Goal: Transaction & Acquisition: Subscribe to service/newsletter

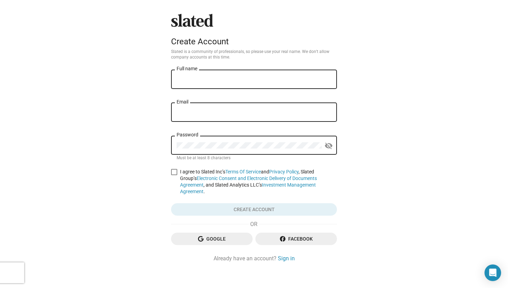
click at [235, 79] on input "Full name" at bounding box center [254, 79] width 155 height 6
type input "[PERSON_NAME]"
drag, startPoint x: 227, startPoint y: 114, endPoint x: 170, endPoint y: 113, distance: 57.0
click at [170, 113] on div "Slated Create Account Slated is a community of professionals, so please use you…" at bounding box center [253, 138] width 171 height 248
type input "bmedia@bmedia.ie"
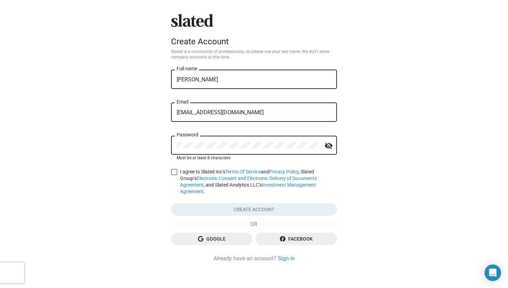
click at [175, 172] on span at bounding box center [174, 172] width 6 height 6
click at [174, 175] on input "I agree to Slated Inc’s Terms Of Service and Privacy Policy , Slated Group’s El…" at bounding box center [174, 175] width 0 height 0
checkbox input "true"
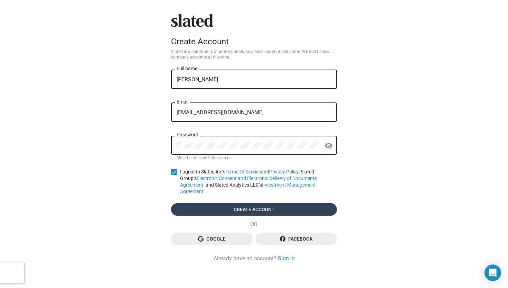
click at [255, 205] on span "Create account" at bounding box center [254, 209] width 155 height 12
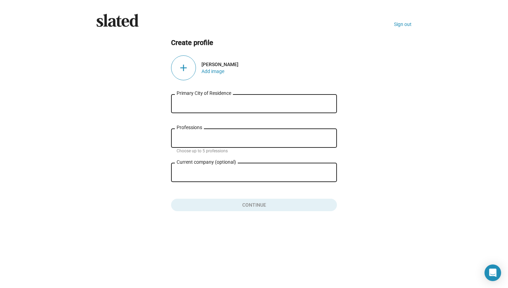
click at [184, 68] on div "add" at bounding box center [183, 67] width 25 height 25
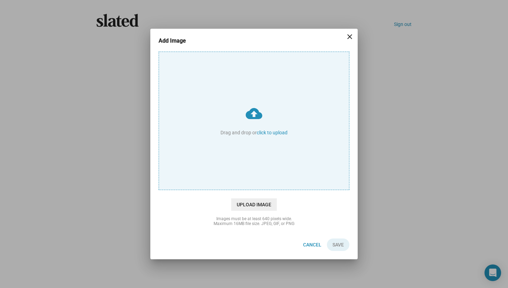
click at [269, 133] on input "cloud_upload Drag and drop or click to upload" at bounding box center [254, 121] width 190 height 138
type input "C:\fakepath\Dave copy.jpg"
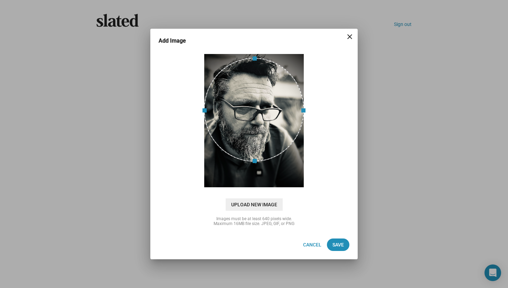
drag, startPoint x: 255, startPoint y: 140, endPoint x: 256, endPoint y: 127, distance: 13.2
click at [256, 127] on div at bounding box center [254, 110] width 100 height 104
click at [334, 242] on span "Save" at bounding box center [337, 244] width 11 height 12
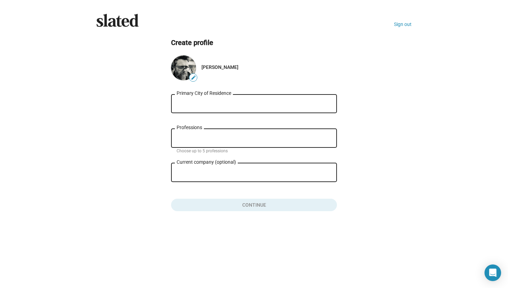
click at [209, 105] on input "Primary City of Residence" at bounding box center [254, 104] width 155 height 6
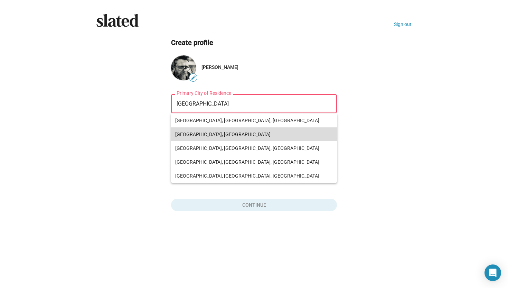
click at [197, 133] on span "Dublin, Ireland" at bounding box center [254, 134] width 158 height 14
type input "Dublin, Ireland"
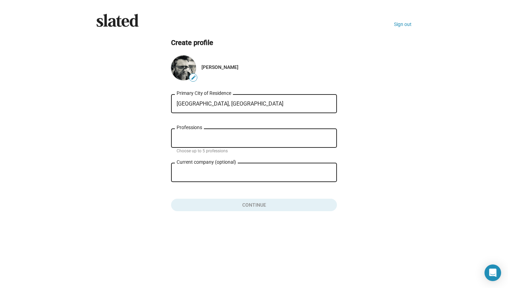
click at [197, 138] on input "Professions" at bounding box center [255, 138] width 155 height 6
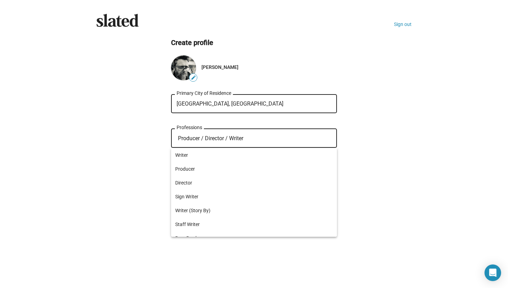
type input "Producer / Director / Writer"
click at [390, 196] on ng-component "Create profile edit David Byrne Dublin, Ireland Primary City of Residence Produ…" at bounding box center [253, 124] width 315 height 173
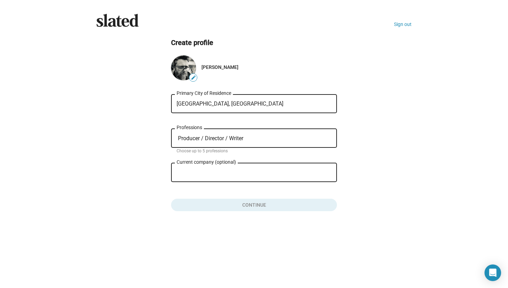
click at [234, 173] on input "Current company (optional)" at bounding box center [249, 172] width 145 height 6
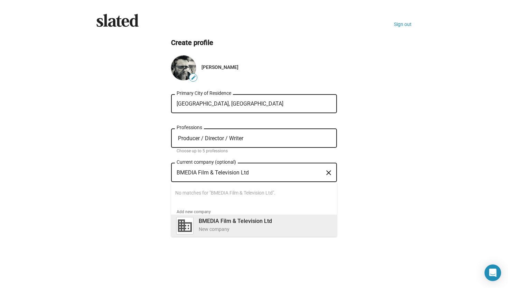
type input "BMEDIA Film & Television Ltd"
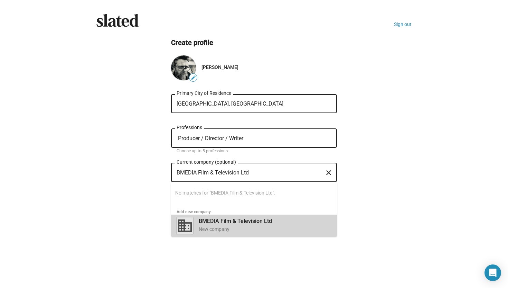
click at [230, 220] on b "BMEDIA Film & Television Ltd" at bounding box center [235, 220] width 73 height 7
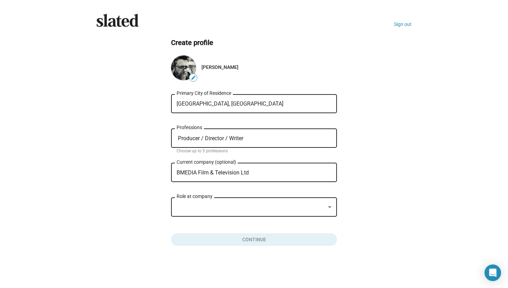
click at [228, 208] on div at bounding box center [251, 206] width 149 height 7
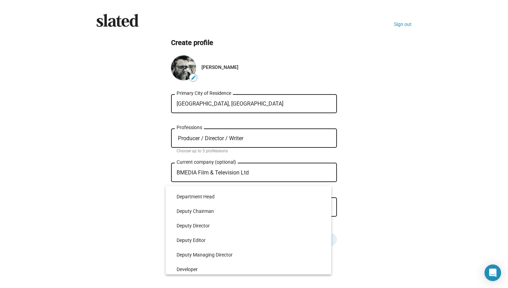
scroll to position [1711, 0]
click at [411, 224] on div at bounding box center [254, 144] width 508 height 288
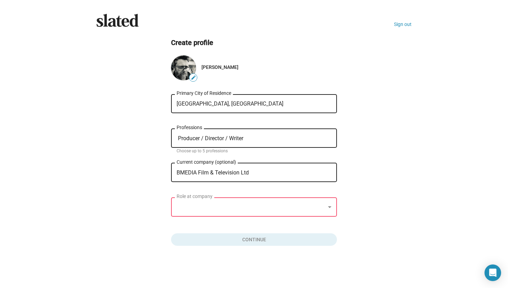
click at [223, 208] on div at bounding box center [251, 206] width 149 height 7
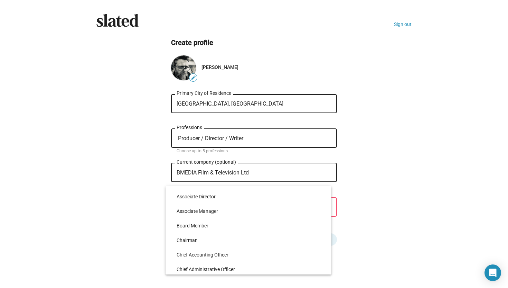
scroll to position [391, 0]
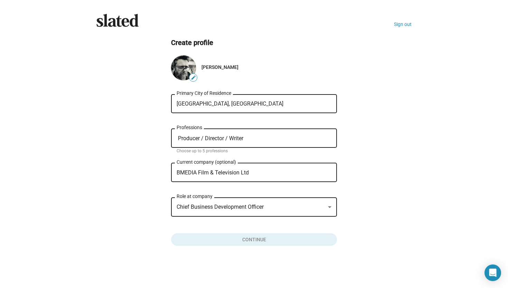
click at [246, 212] on div "Chief Business Development Officer Role at company" at bounding box center [254, 206] width 155 height 20
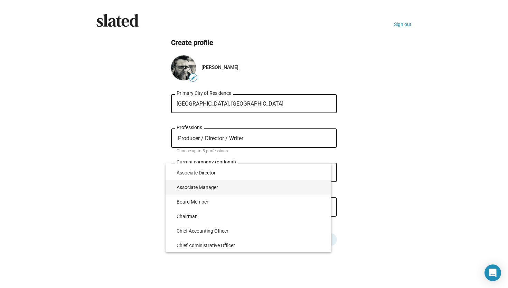
scroll to position [363, 0]
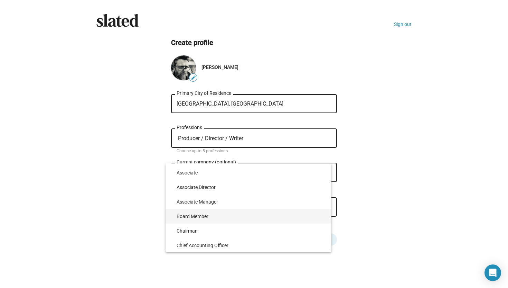
click at [244, 217] on span "Board Member" at bounding box center [251, 216] width 149 height 15
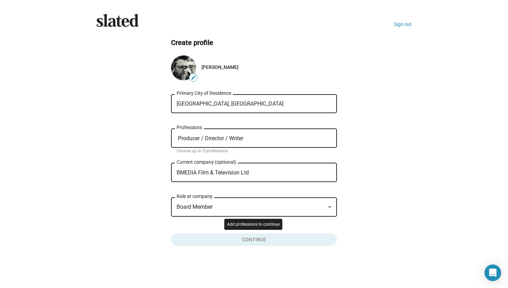
click at [248, 239] on button "Click here to validate form" at bounding box center [254, 237] width 166 height 15
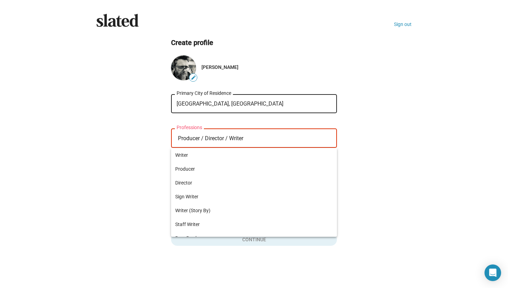
click at [247, 138] on input "Producer / Director / Writer" at bounding box center [255, 138] width 155 height 6
click at [186, 182] on span "Director" at bounding box center [254, 183] width 158 height 14
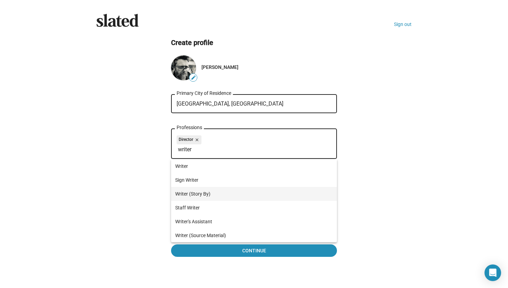
type input "writer"
click at [198, 191] on span "Writer (Story By)" at bounding box center [254, 194] width 158 height 14
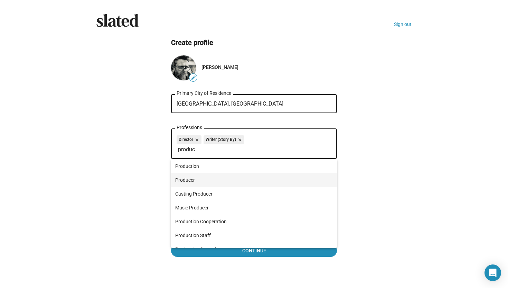
type input "produc"
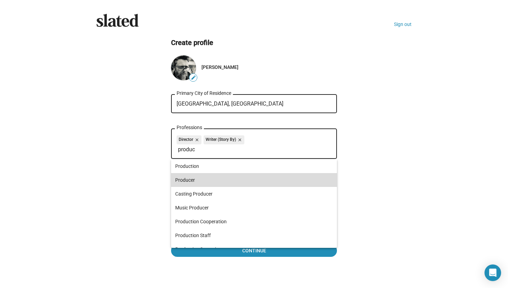
click at [205, 181] on span "Producer" at bounding box center [254, 180] width 158 height 14
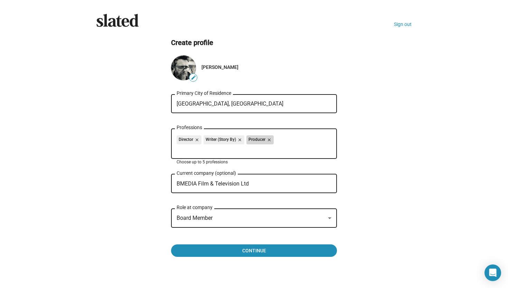
click at [271, 140] on mat-icon "close" at bounding box center [268, 140] width 6 height 6
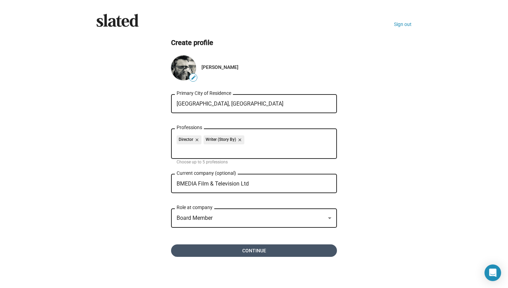
click at [271, 247] on span "Continue" at bounding box center [254, 250] width 155 height 12
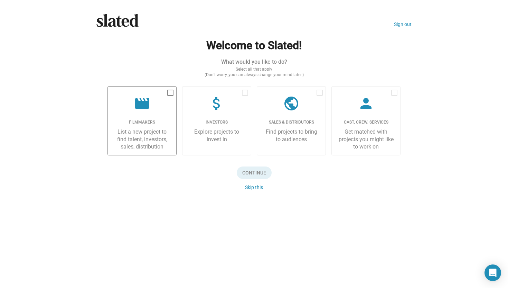
click at [147, 123] on div "Filmmakers" at bounding box center [141, 123] width 57 height 6
click at [170, 96] on input "checkbox" at bounding box center [170, 96] width 0 height 0
checkbox input "true"
click at [262, 171] on span "Continue" at bounding box center [254, 172] width 35 height 12
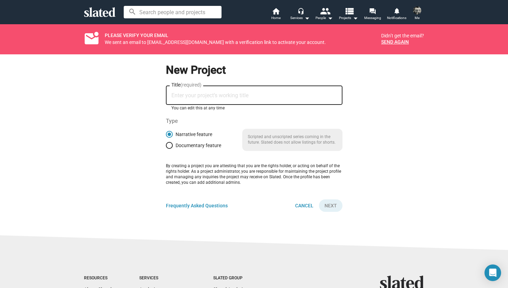
click at [251, 94] on input "Title (required)" at bounding box center [254, 95] width 166 height 6
type input "[PERSON_NAME]"
click at [334, 207] on span "Next" at bounding box center [331, 205] width 12 height 12
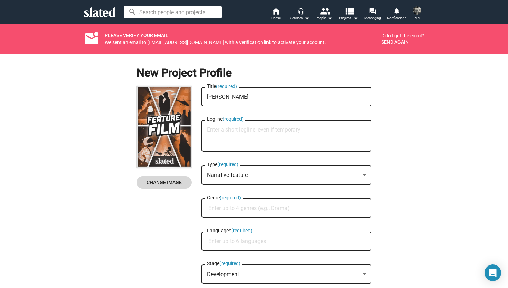
click at [170, 182] on span "Change Image" at bounding box center [164, 182] width 44 height 12
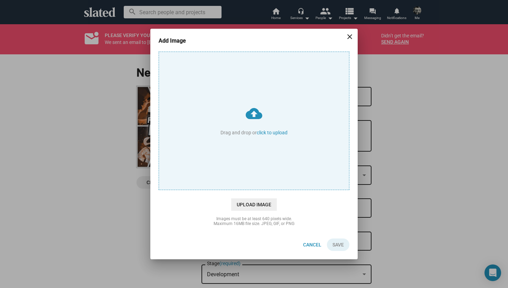
click at [275, 133] on input "cloud_upload Drag and drop or click to upload" at bounding box center [254, 121] width 190 height 138
type input "C:\fakepath\ERIN POSTRER.jpg"
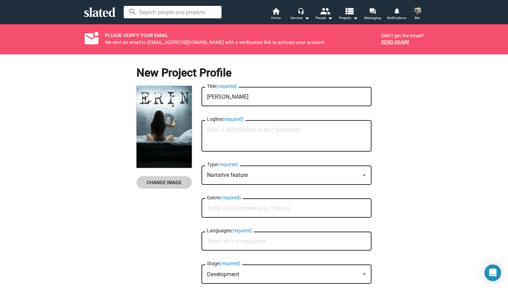
click at [220, 132] on textarea "Logline (required)" at bounding box center [286, 135] width 159 height 19
paste textarea "After overcoming a harrowing childhood, a young mother’s grip on reality begins…"
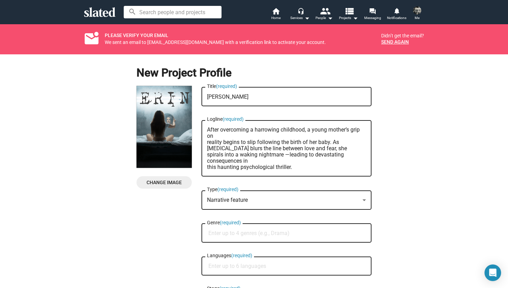
click at [207, 141] on textarea "After overcoming a harrowing childhood, a young mother’s grip on reality begins…" at bounding box center [286, 148] width 159 height 44
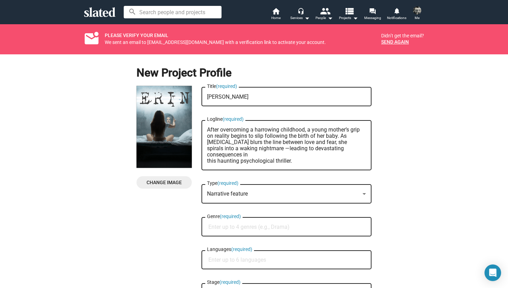
click at [208, 161] on textarea "After overcoming a harrowing childhood, a young mother’s grip on reality begins…" at bounding box center [286, 144] width 159 height 37
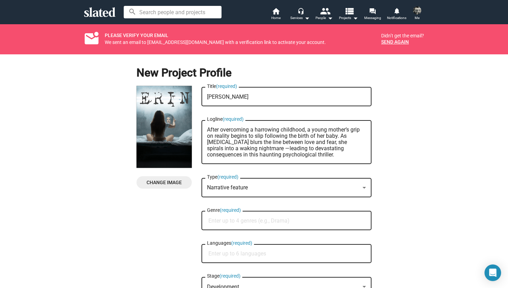
type textarea "After overcoming a harrowing childhood, a young mother’s grip on reality begins…"
click at [255, 219] on input "Genre (required)" at bounding box center [287, 220] width 159 height 6
type input "Psychological Thriller"
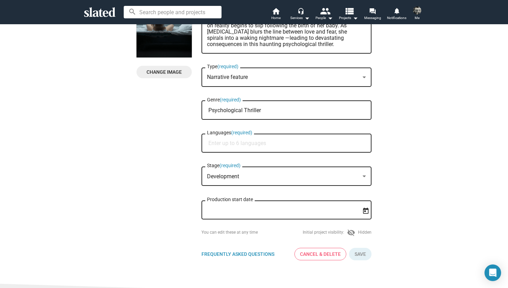
scroll to position [111, 0]
click at [250, 143] on input "Languages (required)" at bounding box center [287, 143] width 159 height 6
type input "English"
click at [251, 157] on span "English" at bounding box center [287, 160] width 162 height 14
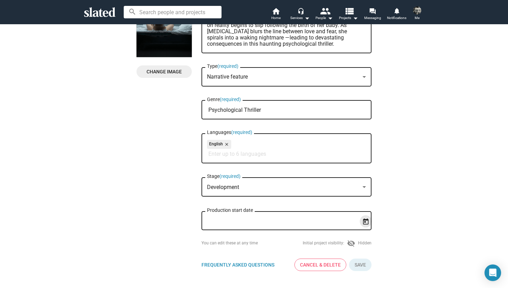
click at [367, 222] on icon "Open calendar" at bounding box center [365, 221] width 7 height 7
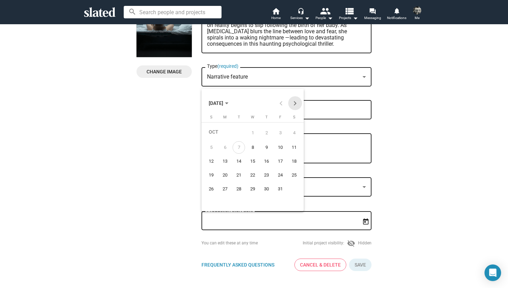
click at [296, 103] on button "Next month" at bounding box center [295, 103] width 14 height 14
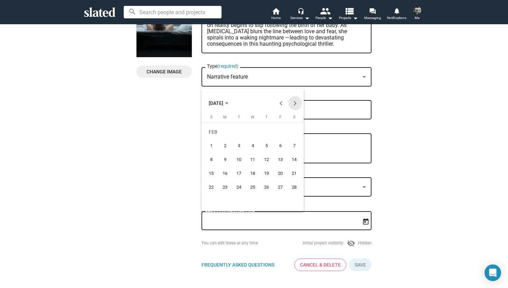
click at [296, 103] on button "Next month" at bounding box center [295, 103] width 14 height 14
click at [225, 185] on div "22" at bounding box center [225, 187] width 12 height 12
type input "[DATE]"
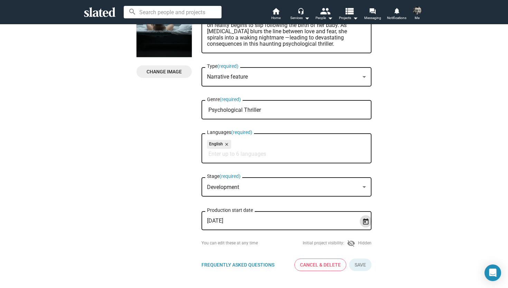
click at [419, 191] on div "New Project Profile Change Image Change Image [PERSON_NAME] Title (required) Af…" at bounding box center [254, 110] width 516 height 332
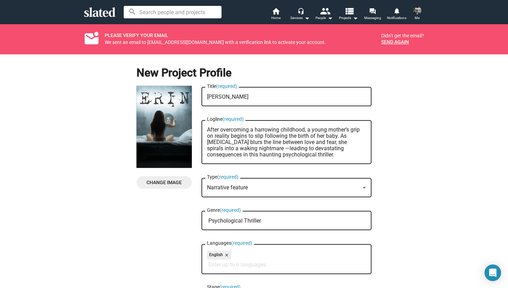
click at [401, 71] on div "New Project Profile Change Image Change Image [PERSON_NAME] Title (required) Af…" at bounding box center [254, 220] width 516 height 332
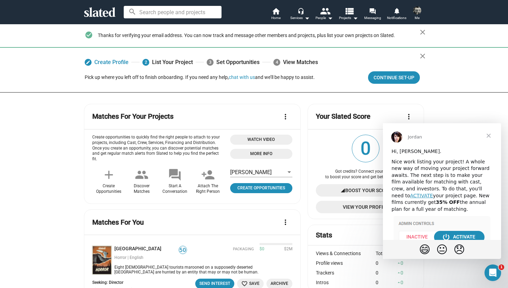
click at [210, 215] on mat-card-header "Matches For You more_vert" at bounding box center [192, 224] width 200 height 19
click at [383, 79] on span "Continue Set-up" at bounding box center [394, 77] width 41 height 12
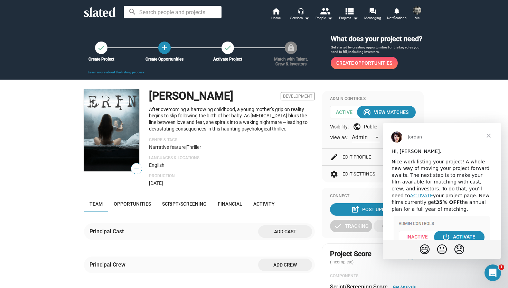
click at [490, 133] on span "Close" at bounding box center [488, 135] width 25 height 25
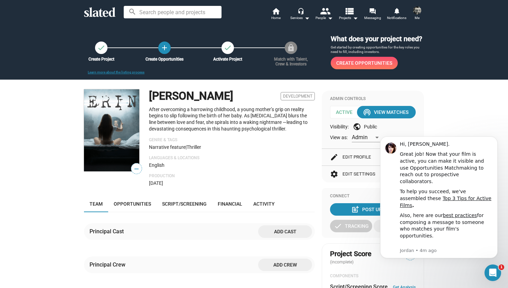
click at [282, 159] on p "Languages & Locations" at bounding box center [232, 158] width 166 height 6
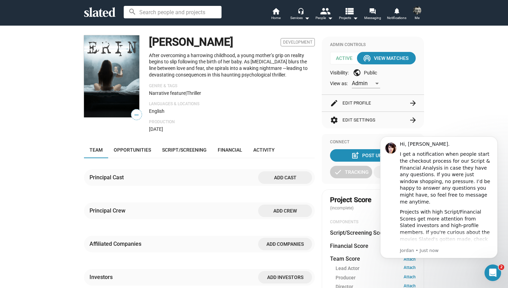
scroll to position [55, 0]
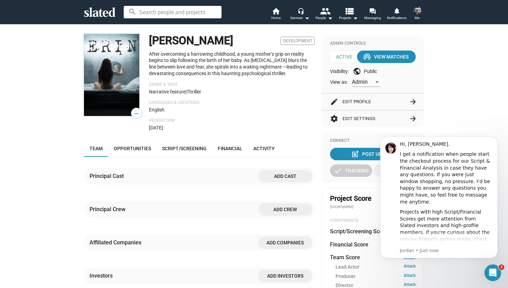
click at [278, 177] on span "Add cast" at bounding box center [285, 176] width 43 height 12
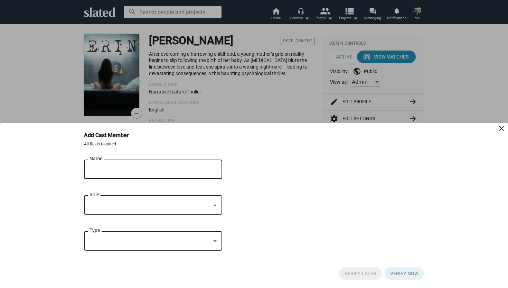
click at [155, 170] on input "Name" at bounding box center [149, 169] width 118 height 6
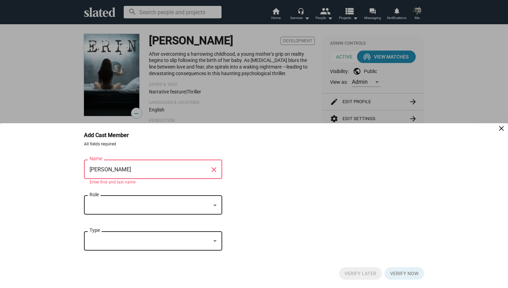
click at [159, 202] on div at bounding box center [150, 204] width 121 height 7
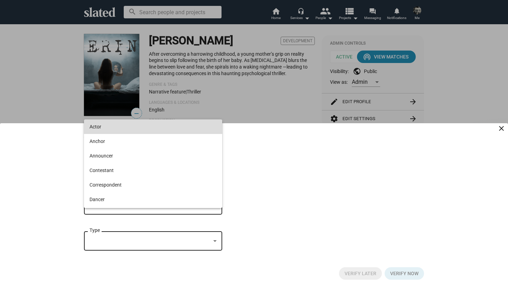
click at [120, 126] on span "Actor" at bounding box center [153, 126] width 127 height 15
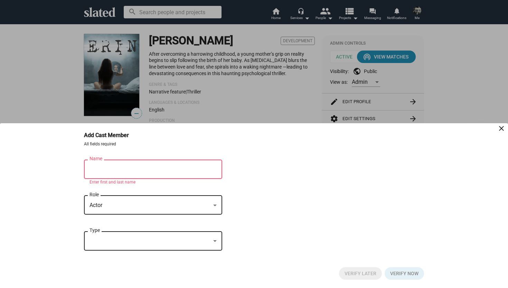
click at [131, 170] on div "ERIN Name close Enter first and last name" at bounding box center [153, 172] width 138 height 29
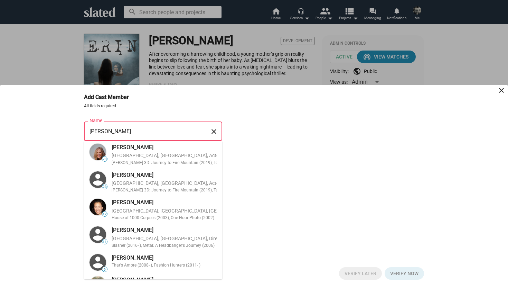
scroll to position [0, 0]
drag, startPoint x: 146, startPoint y: 133, endPoint x: 85, endPoint y: 131, distance: 61.2
click at [85, 131] on div "ERIN Name close" at bounding box center [153, 130] width 138 height 20
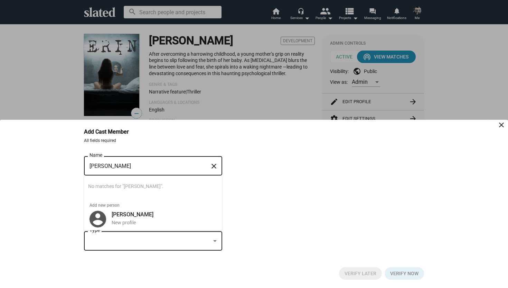
click at [109, 165] on input "Lara McDonnell" at bounding box center [149, 166] width 118 height 6
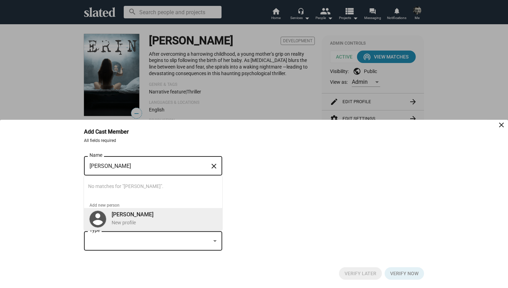
type input "Lara McDonnell"
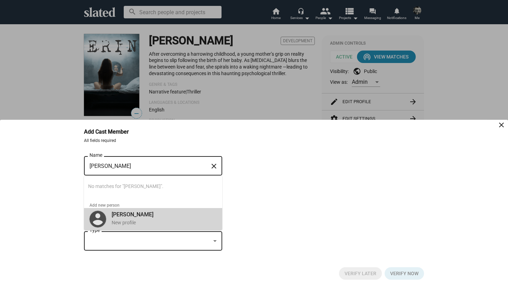
click at [125, 216] on b "Lara McDonnell" at bounding box center [133, 214] width 42 height 7
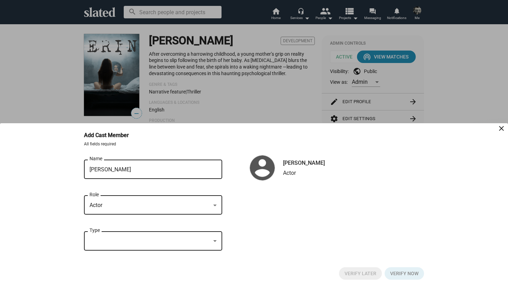
click at [126, 239] on div at bounding box center [150, 240] width 121 height 7
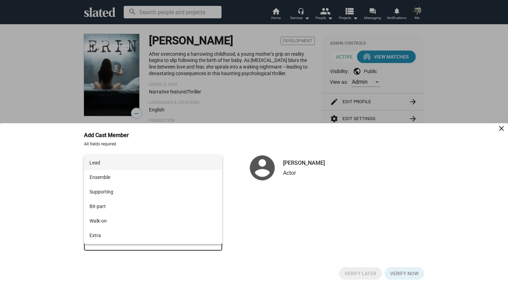
click at [109, 165] on span "Lead" at bounding box center [153, 162] width 127 height 15
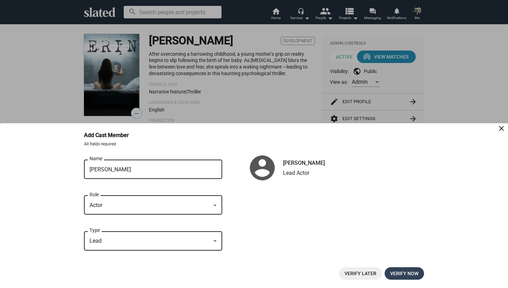
click at [399, 273] on span "Verify now" at bounding box center [404, 273] width 28 height 12
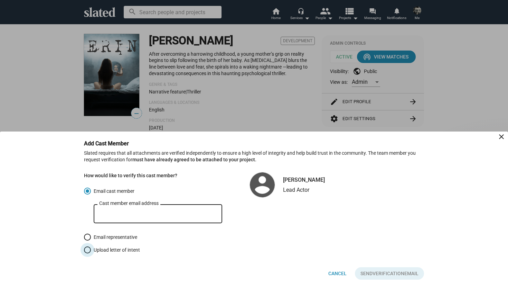
click at [88, 248] on span at bounding box center [87, 249] width 7 height 7
click at [88, 248] on input "Upload letter of intent" at bounding box center [87, 249] width 7 height 7
radio input "true"
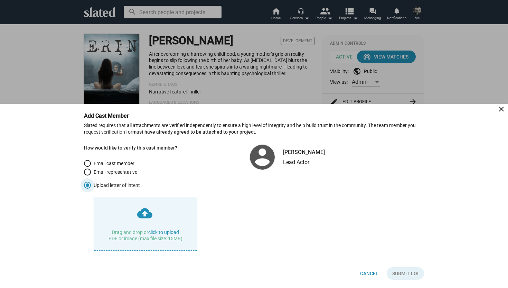
click at [167, 232] on input "file" at bounding box center [145, 223] width 103 height 53
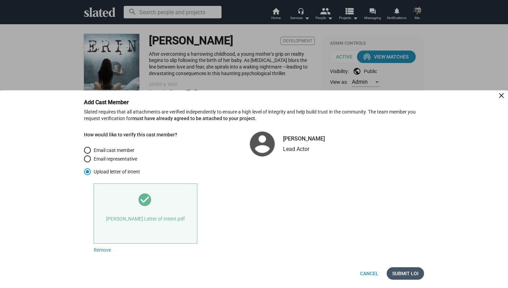
click at [411, 271] on span "Submit LOI" at bounding box center [405, 273] width 26 height 12
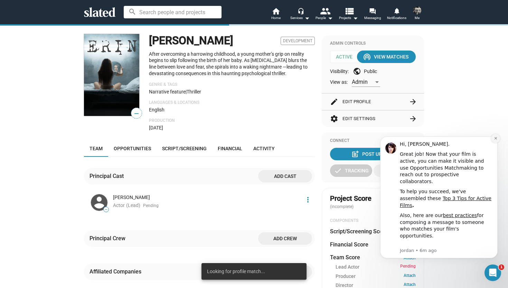
click at [496, 137] on icon "Dismiss notification" at bounding box center [496, 138] width 4 height 4
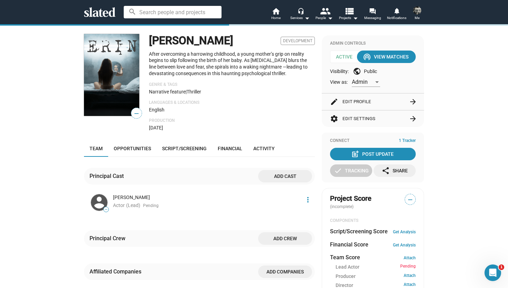
click at [308, 201] on mat-icon "more_vert" at bounding box center [308, 199] width 8 height 8
click at [283, 194] on div at bounding box center [254, 144] width 508 height 288
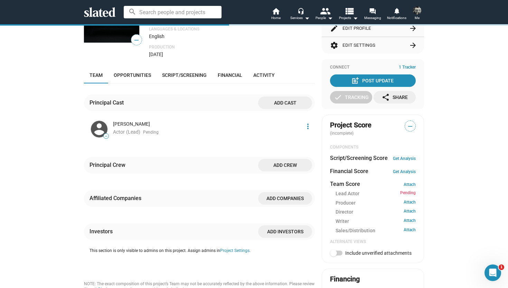
scroll to position [138, 0]
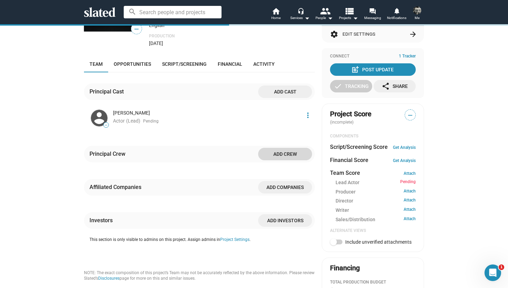
click at [290, 157] on span "Add crew" at bounding box center [285, 154] width 43 height 12
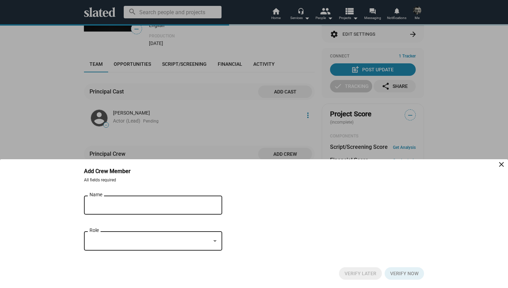
click at [156, 206] on input "Name" at bounding box center [149, 205] width 118 height 6
type input "Dave Byrne"
click at [157, 243] on div at bounding box center [150, 240] width 121 height 7
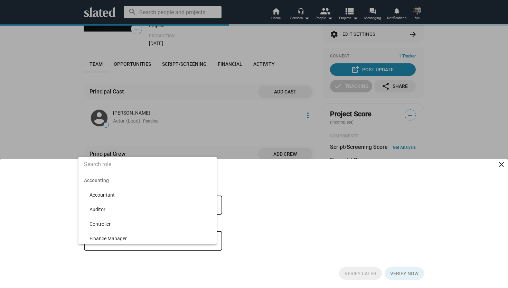
click at [125, 166] on input at bounding box center [147, 164] width 138 height 17
type input "Direct"
click at [109, 195] on span "Director" at bounding box center [151, 194] width 122 height 15
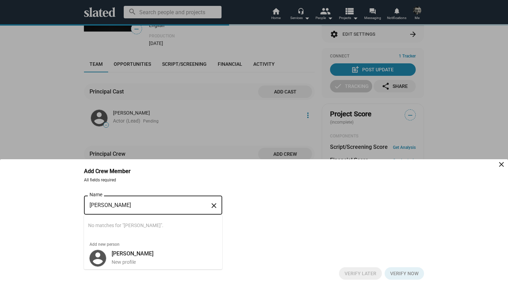
click at [111, 202] on input "Dave Byrne" at bounding box center [149, 205] width 118 height 6
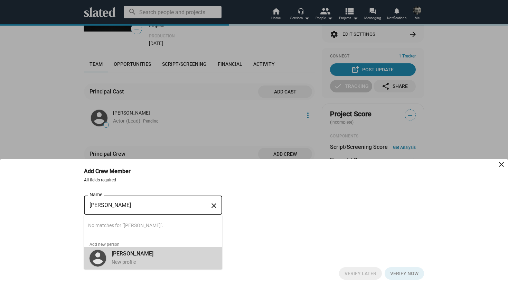
click at [133, 254] on b "Dave Byrne" at bounding box center [133, 253] width 42 height 7
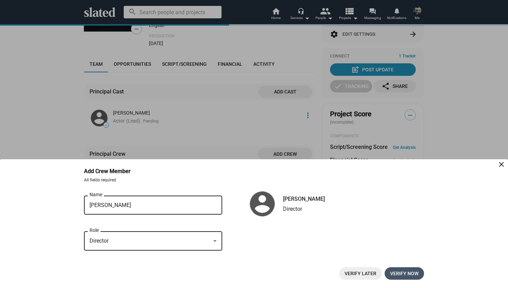
click at [413, 274] on span "Verify now" at bounding box center [404, 273] width 28 height 12
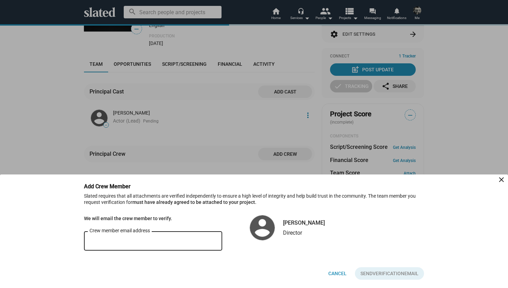
click at [172, 240] on input "Crew member email address" at bounding box center [153, 241] width 127 height 6
type input "bmedia@bmedia.ie"
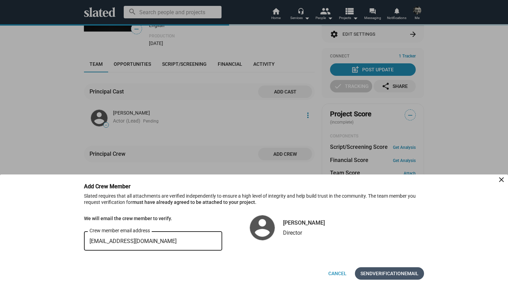
click at [397, 274] on span "Verification" at bounding box center [389, 273] width 32 height 12
click at [501, 177] on mat-icon "close" at bounding box center [501, 179] width 8 height 8
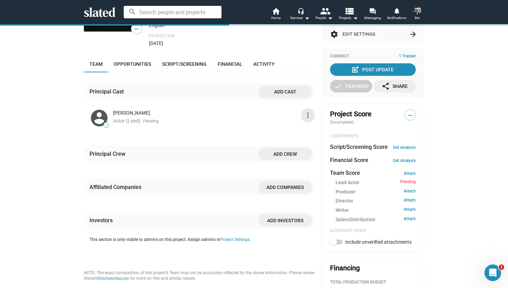
click at [307, 116] on mat-icon "more_vert" at bounding box center [308, 115] width 8 height 8
click at [298, 129] on button "Score impact" at bounding box center [295, 130] width 39 height 11
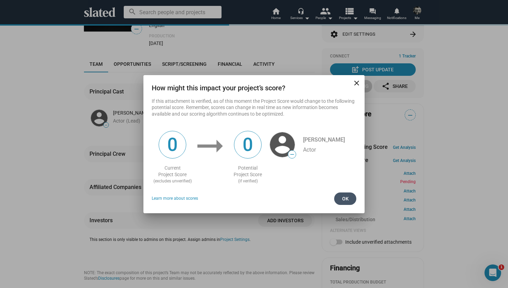
click at [340, 198] on span "Ok" at bounding box center [345, 198] width 11 height 12
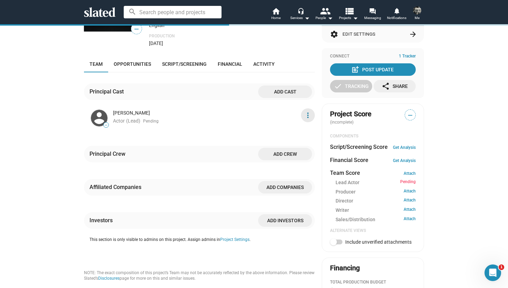
click at [308, 117] on mat-icon "more_vert" at bounding box center [308, 115] width 8 height 8
click at [290, 152] on button "Delete" at bounding box center [295, 153] width 39 height 11
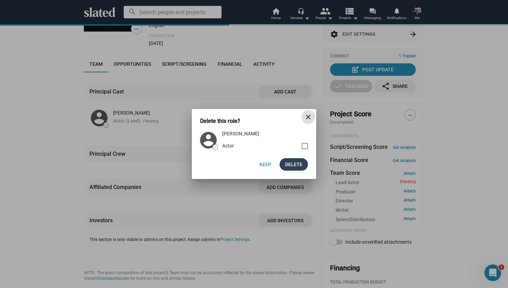
click at [292, 161] on span "Delete" at bounding box center [293, 164] width 17 height 12
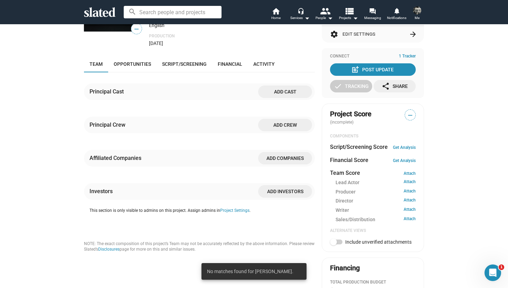
click at [281, 93] on span "Add cast" at bounding box center [285, 91] width 43 height 12
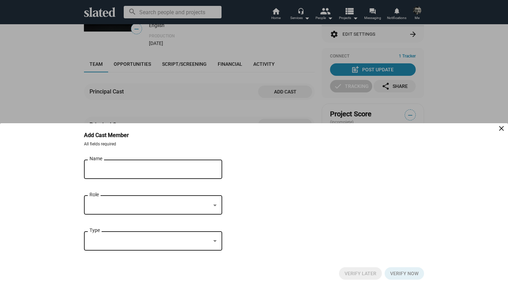
click at [139, 169] on input "Name" at bounding box center [149, 169] width 118 height 6
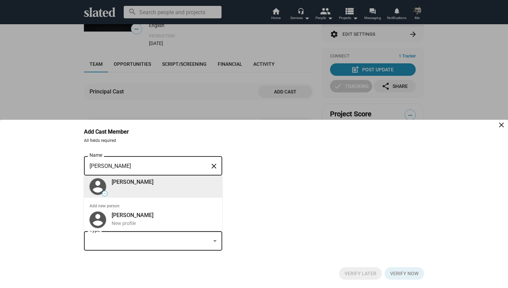
click at [123, 182] on div "Lara McDonnell" at bounding box center [164, 181] width 105 height 7
type input "Lara McDonnell"
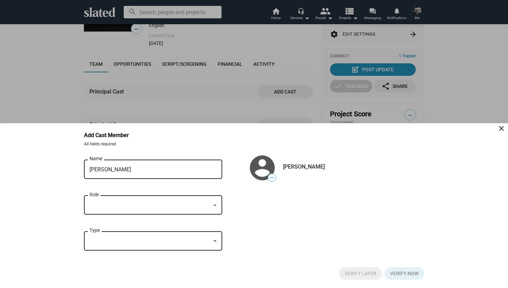
click at [122, 199] on div "Role" at bounding box center [153, 204] width 127 height 20
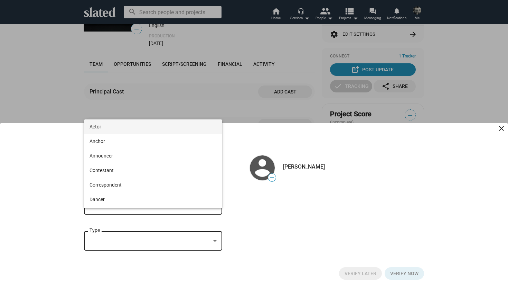
click at [106, 127] on span "Actor" at bounding box center [153, 126] width 127 height 15
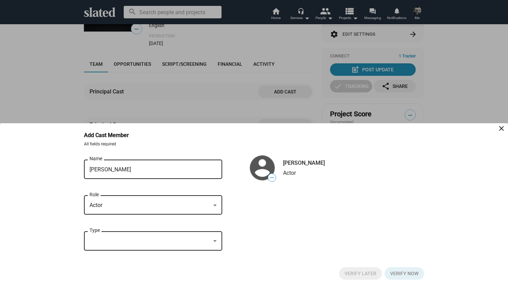
click at [112, 246] on div "Type" at bounding box center [153, 239] width 127 height 20
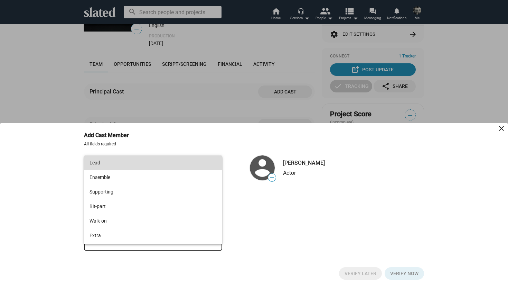
click at [108, 163] on span "Lead" at bounding box center [153, 162] width 127 height 15
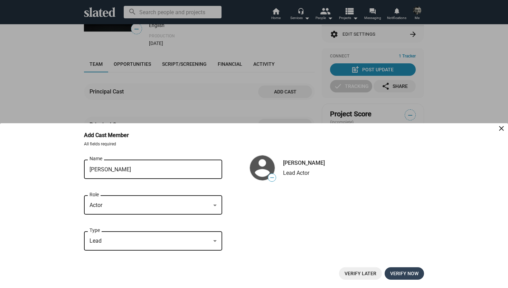
click at [410, 274] on span "Verify now" at bounding box center [404, 273] width 28 height 12
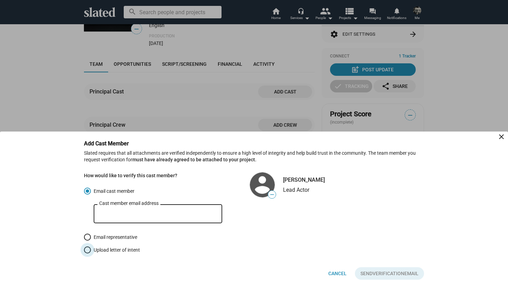
click at [89, 252] on span at bounding box center [87, 249] width 7 height 7
click at [89, 252] on input "Upload letter of intent" at bounding box center [87, 249] width 7 height 7
radio input "true"
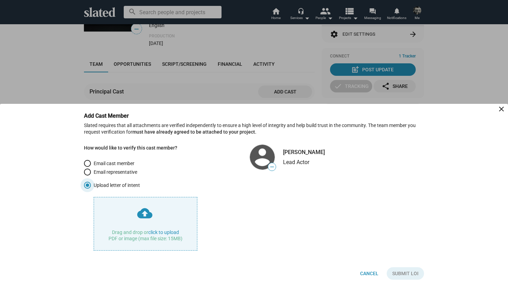
click at [161, 232] on input "file" at bounding box center [145, 223] width 103 height 53
type input "C:\fakepath\LARA MCDONNELL Letter of Intent.pdf"
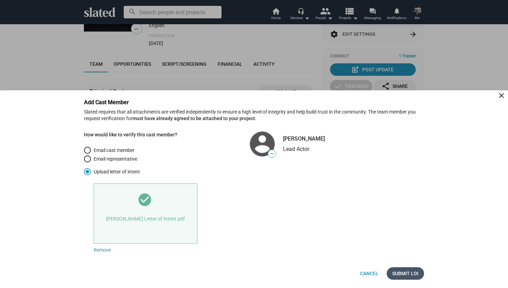
click at [403, 271] on span "Submit LOI" at bounding box center [405, 273] width 26 height 12
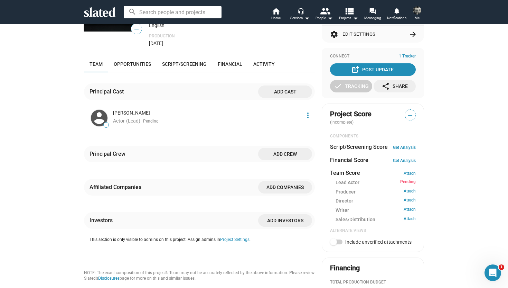
click at [291, 94] on span "Add cast" at bounding box center [285, 91] width 43 height 12
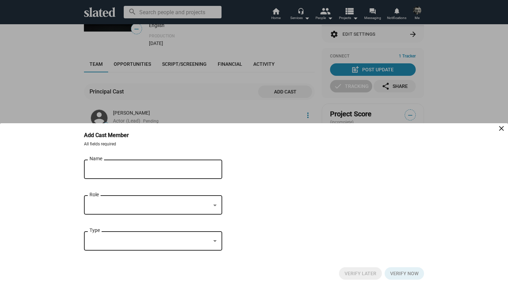
click at [141, 169] on input "Name" at bounding box center [149, 169] width 118 height 6
click at [209, 112] on div at bounding box center [254, 144] width 508 height 288
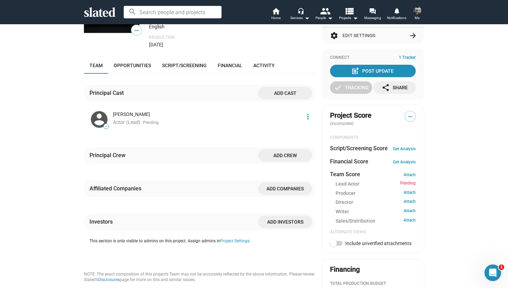
click at [274, 92] on span "Add cast" at bounding box center [285, 93] width 43 height 12
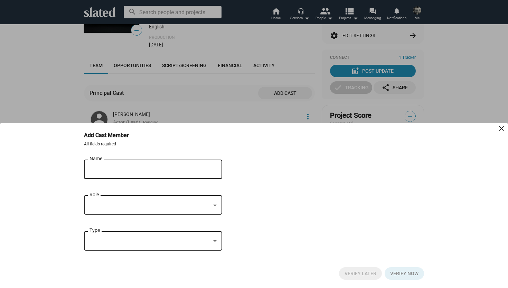
click at [138, 166] on input "Name" at bounding box center [149, 169] width 118 height 6
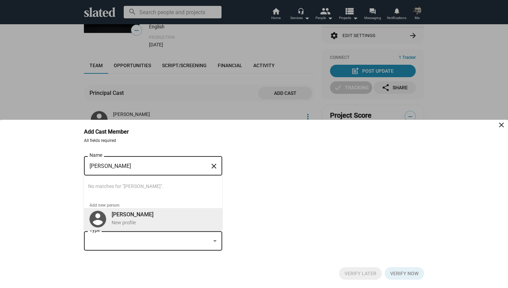
type input "Dermot Murphy"
click at [139, 212] on b "Dermot Murphy" at bounding box center [133, 214] width 42 height 7
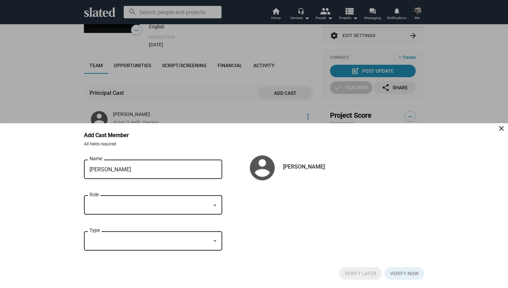
click at [139, 207] on div at bounding box center [150, 204] width 121 height 7
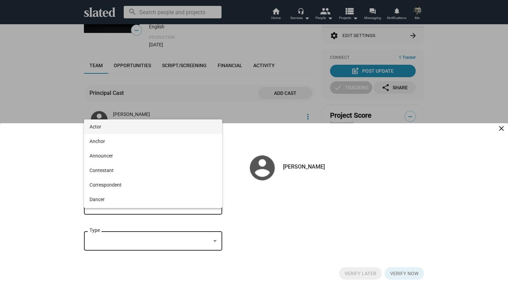
click at [126, 128] on span "Actor" at bounding box center [153, 126] width 127 height 15
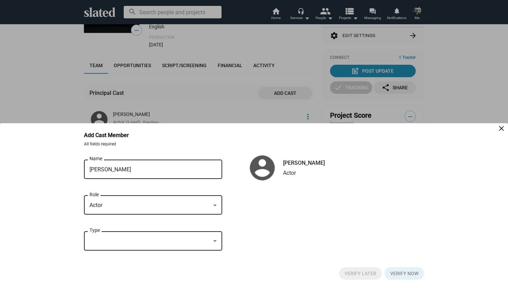
click at [118, 238] on div at bounding box center [150, 240] width 121 height 7
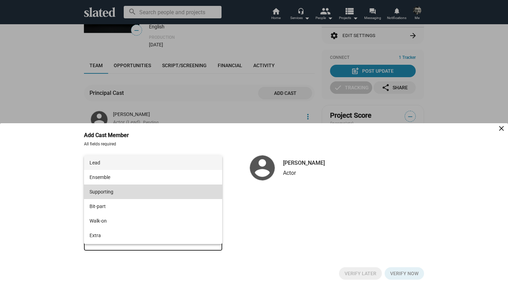
click at [109, 190] on span "Supporting" at bounding box center [153, 191] width 127 height 15
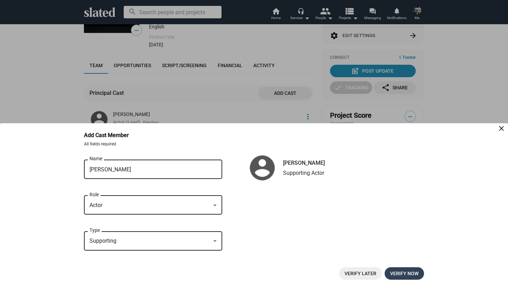
click at [402, 272] on span "Verify now" at bounding box center [404, 273] width 28 height 12
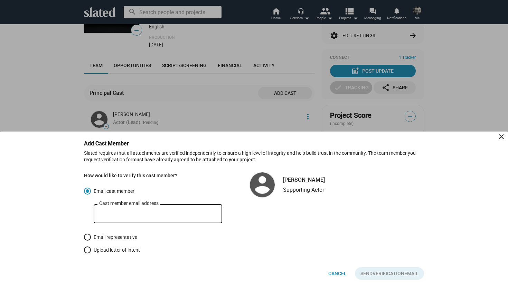
click at [89, 248] on span at bounding box center [87, 249] width 7 height 7
click at [89, 248] on input "Upload letter of intent" at bounding box center [87, 249] width 7 height 7
radio input "true"
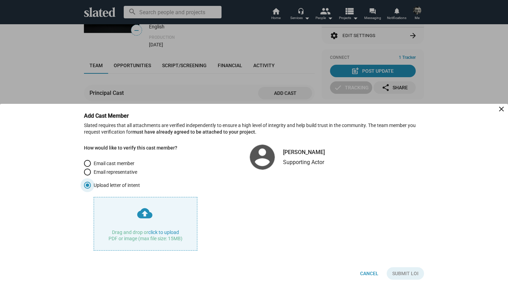
click at [164, 232] on input "file" at bounding box center [145, 223] width 103 height 53
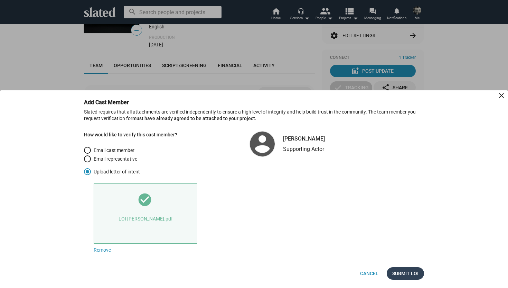
click at [407, 272] on span "Submit LOI" at bounding box center [405, 273] width 26 height 12
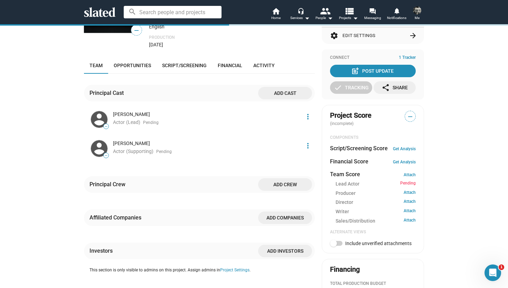
click at [453, 216] on div "check Create Project add Create Opportunities check Activate Project lock Match…" at bounding box center [254, 165] width 508 height 559
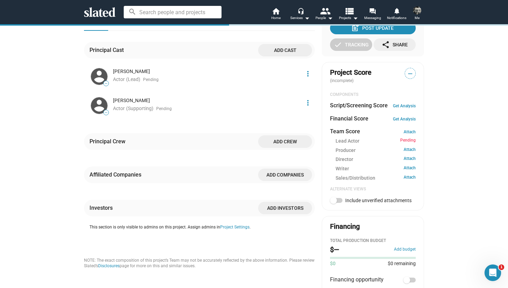
scroll to position [194, 0]
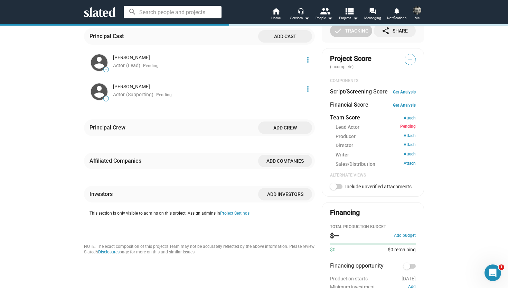
click at [285, 130] on span "Add crew" at bounding box center [285, 127] width 43 height 12
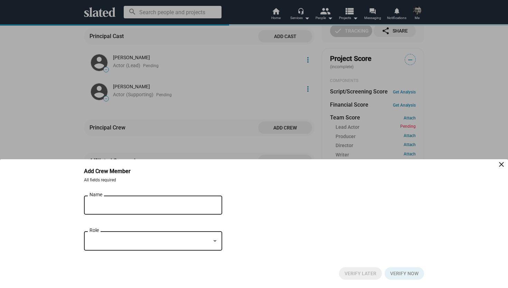
click at [169, 202] on input "Name" at bounding box center [149, 205] width 118 height 6
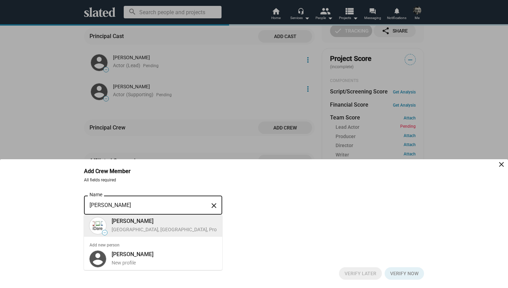
click at [154, 226] on div "Dublin, Ireland, Producer" at bounding box center [170, 229] width 117 height 7
type input "Liz Kenny"
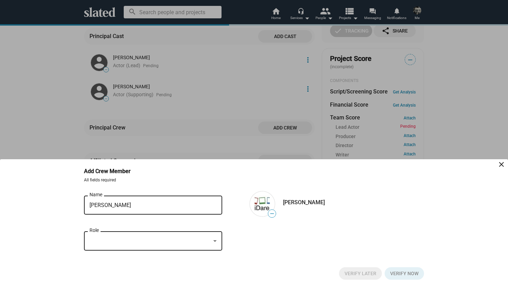
click at [153, 240] on div at bounding box center [150, 240] width 121 height 7
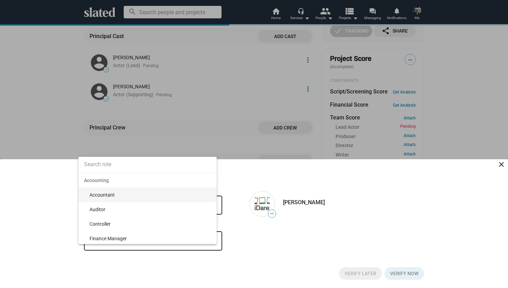
click at [128, 165] on input at bounding box center [147, 164] width 138 height 17
type input "Producer"
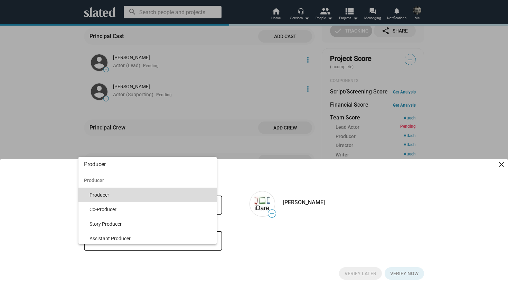
click at [118, 194] on span "Producer" at bounding box center [151, 194] width 122 height 15
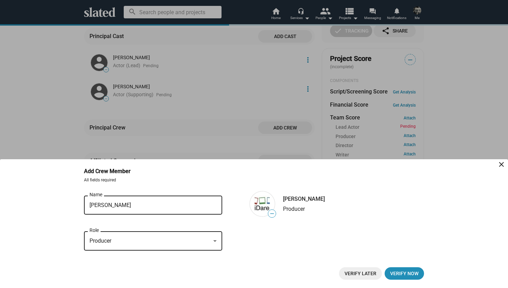
click at [368, 273] on span "Verify Later" at bounding box center [361, 273] width 32 height 12
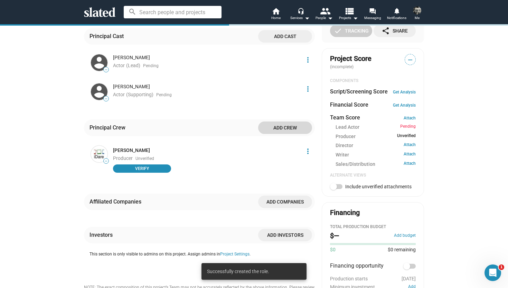
click at [285, 132] on span "Add crew" at bounding box center [285, 127] width 43 height 12
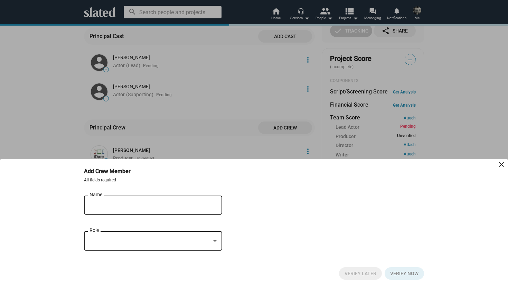
click at [136, 207] on input "Name" at bounding box center [149, 205] width 118 height 6
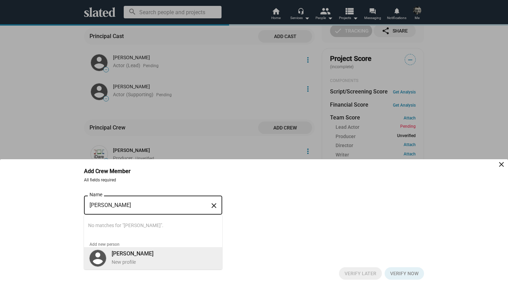
type input "[PERSON_NAME]"
click at [130, 255] on b "[PERSON_NAME]" at bounding box center [133, 253] width 42 height 7
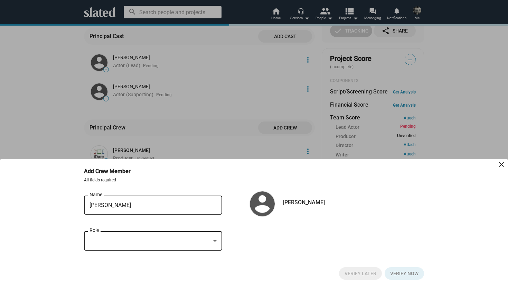
click at [132, 245] on div "Role" at bounding box center [153, 239] width 127 height 20
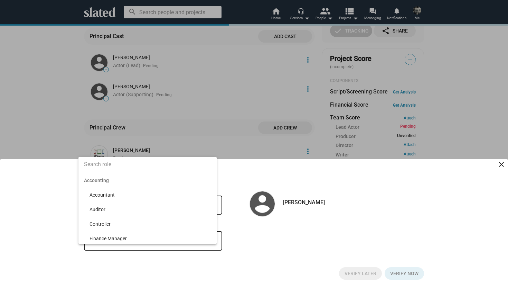
click at [113, 168] on input at bounding box center [147, 164] width 138 height 17
type input "writer"
click at [109, 222] on span "Writer (Story By)" at bounding box center [151, 223] width 122 height 15
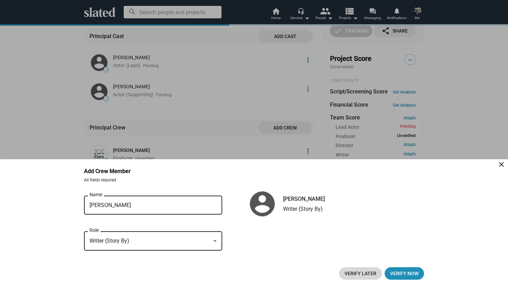
click at [369, 274] on span "Verify Later" at bounding box center [361, 273] width 32 height 12
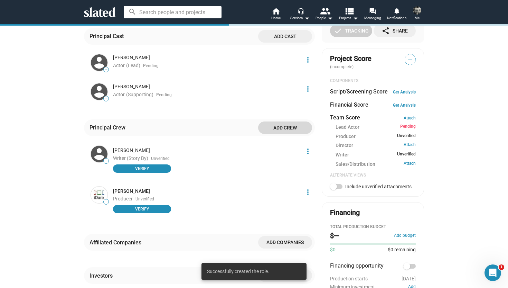
click at [289, 130] on span "Add crew" at bounding box center [285, 127] width 43 height 12
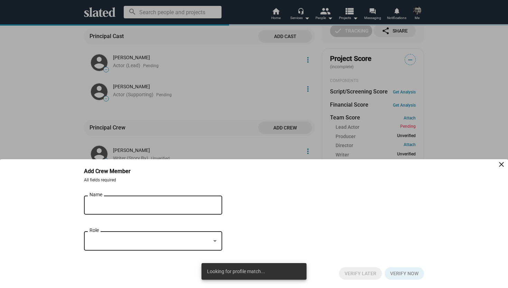
click at [160, 205] on input "Name" at bounding box center [149, 205] width 118 height 6
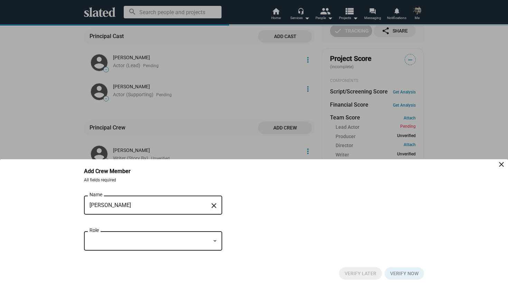
type input "[PERSON_NAME]"
click at [154, 241] on div at bounding box center [150, 240] width 121 height 7
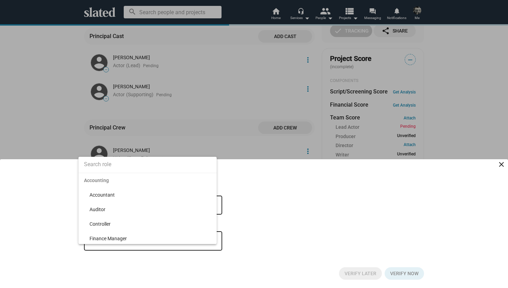
click at [129, 162] on input at bounding box center [147, 164] width 138 height 17
type input "Director"
click at [110, 196] on span "Director" at bounding box center [151, 194] width 122 height 15
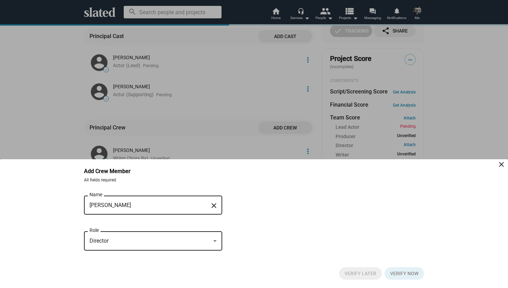
click at [151, 205] on input "[PERSON_NAME]" at bounding box center [149, 205] width 118 height 6
click at [293, 244] on div "Dave Byrne Name close Director Role" at bounding box center [254, 226] width 340 height 65
click at [170, 208] on div "Dave Byrne Name" at bounding box center [149, 204] width 118 height 20
click at [178, 229] on form "Dave Byrne Name close Director Role" at bounding box center [153, 226] width 138 height 65
click at [501, 162] on mat-icon "close" at bounding box center [501, 164] width 8 height 8
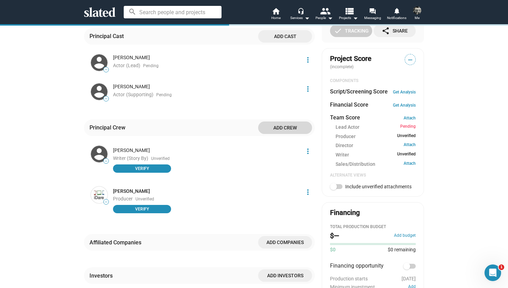
click at [283, 127] on span "Add crew" at bounding box center [285, 127] width 43 height 12
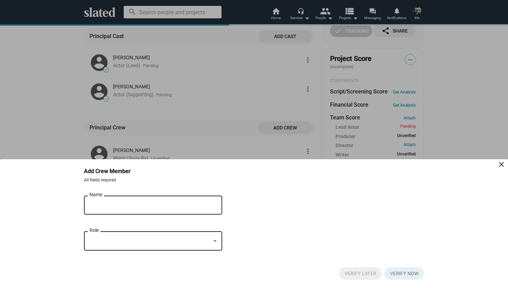
click at [150, 207] on input "Name" at bounding box center [149, 205] width 118 height 6
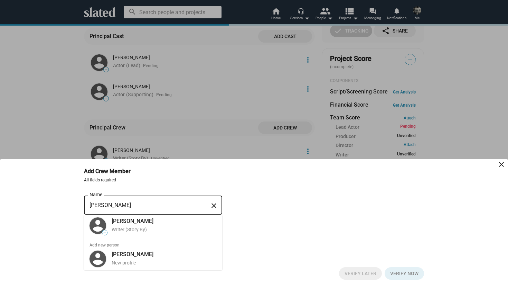
type input "[PERSON_NAME]"
click at [150, 246] on span "Add new person" at bounding box center [153, 241] width 138 height 11
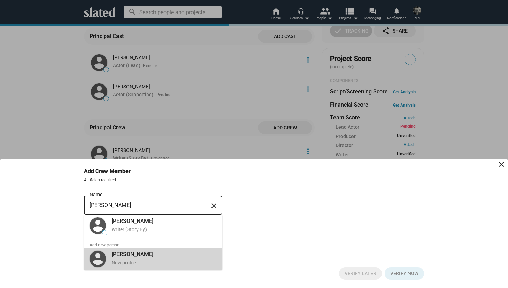
click at [142, 255] on div "Dave Byrne New profile" at bounding box center [161, 258] width 109 height 18
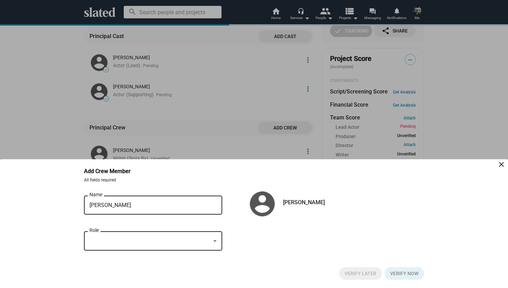
click at [142, 241] on div at bounding box center [150, 240] width 121 height 7
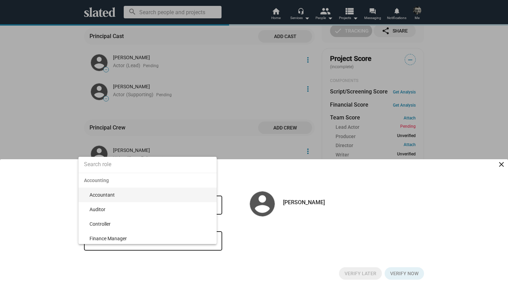
click at [125, 165] on input at bounding box center [147, 164] width 138 height 17
type input "Director"
click at [113, 196] on span "Director" at bounding box center [151, 194] width 122 height 15
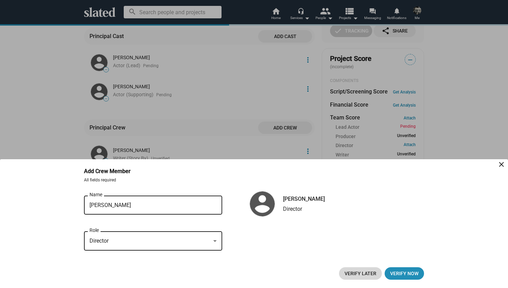
click at [366, 271] on span "Verify Later" at bounding box center [361, 273] width 32 height 12
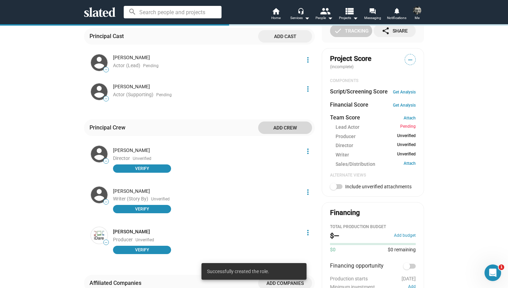
click at [291, 128] on span "Add crew" at bounding box center [285, 127] width 43 height 12
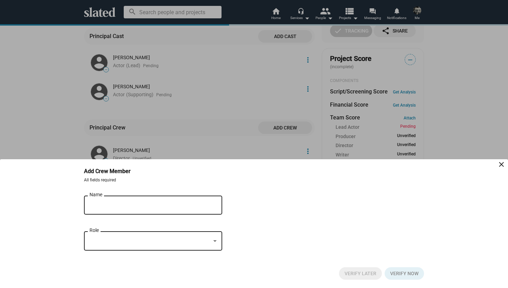
click at [148, 204] on input "Name" at bounding box center [149, 205] width 118 height 6
type input "Graham Seely"
click at [141, 240] on div at bounding box center [150, 240] width 121 height 7
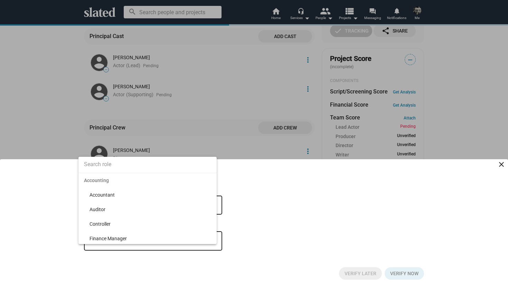
click at [119, 168] on input at bounding box center [147, 164] width 138 height 17
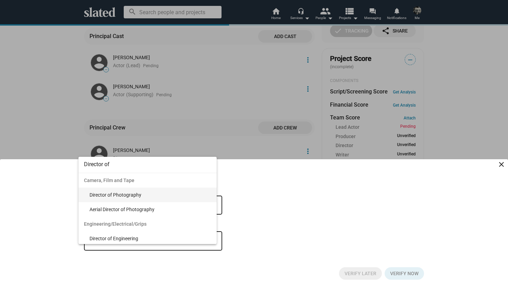
type input "Director of"
click at [117, 193] on span "Director of Photography" at bounding box center [151, 194] width 122 height 15
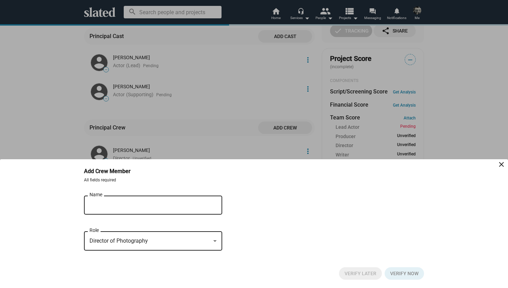
click at [241, 217] on div "Graham Seely Name close Director of Photography Role" at bounding box center [254, 226] width 340 height 65
click at [177, 208] on input "Graham Seely" at bounding box center [149, 205] width 118 height 6
click at [200, 219] on div "Graham Seely Name close" at bounding box center [153, 208] width 138 height 26
click at [196, 252] on div "Director of Photography Role" at bounding box center [153, 244] width 138 height 27
click at [196, 255] on div "Director of Photography Role" at bounding box center [153, 244] width 138 height 27
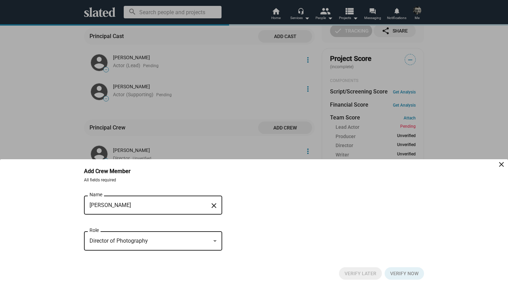
click at [160, 203] on input "Graham Seely" at bounding box center [149, 205] width 118 height 6
click at [216, 203] on mat-icon "close" at bounding box center [214, 205] width 8 height 11
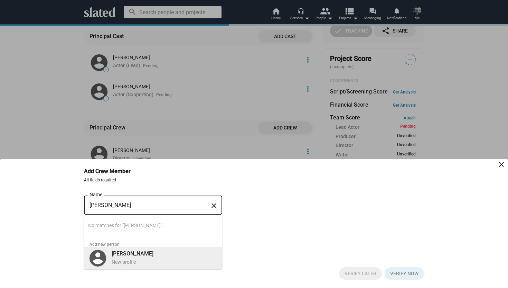
type input "Graham Seely"
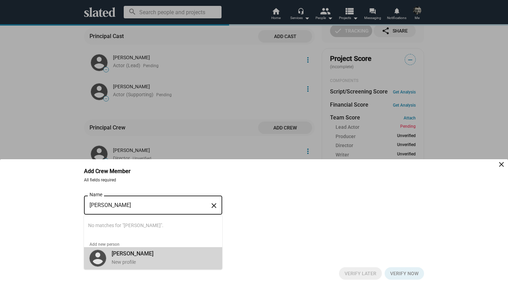
click at [158, 254] on div "Graham Seely New profile" at bounding box center [161, 257] width 109 height 18
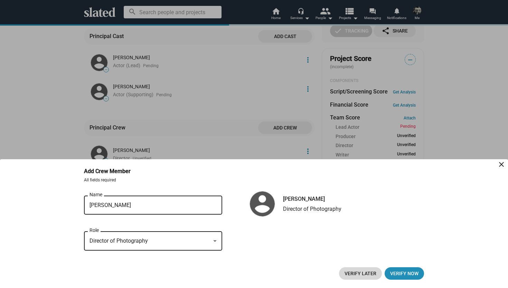
click at [360, 273] on span "Verify Later" at bounding box center [361, 273] width 32 height 12
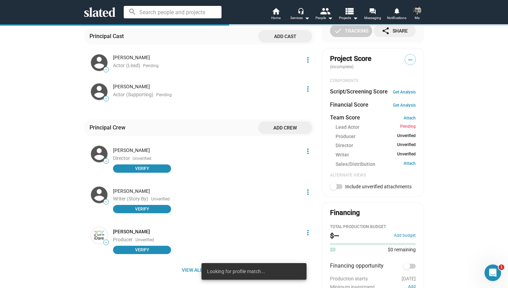
click at [457, 202] on div "check Create Project add Create Opportunities check Activate Project lock Match…" at bounding box center [254, 118] width 508 height 578
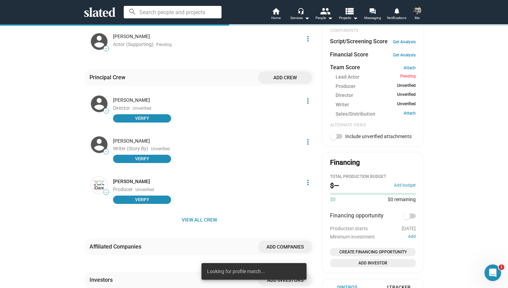
scroll to position [263, 0]
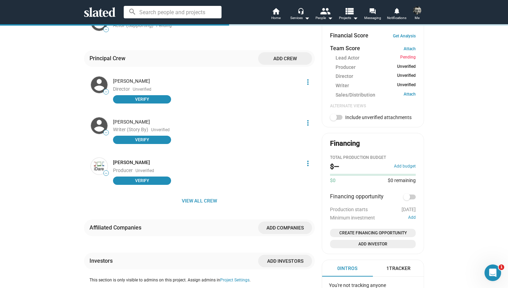
click at [285, 59] on span "Add crew" at bounding box center [285, 58] width 43 height 12
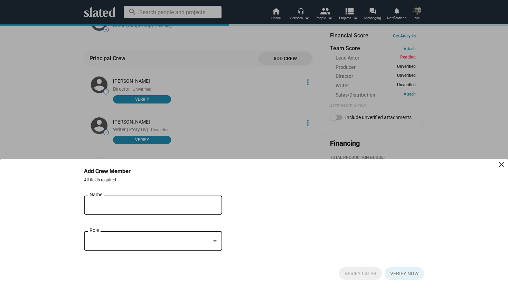
click at [123, 201] on div "Name" at bounding box center [149, 204] width 118 height 20
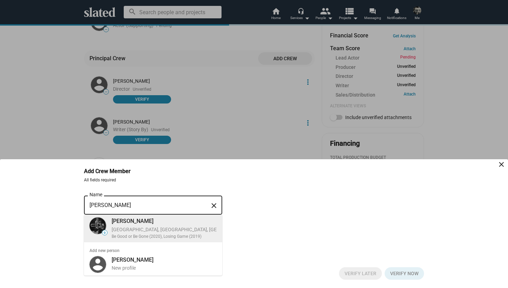
type input "Joseph Conlan"
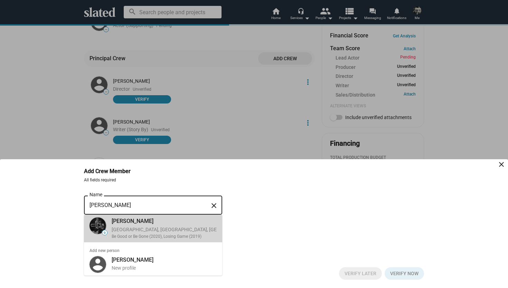
click at [138, 225] on div "Joseph Conlan Los Angeles, CA, US, Music, Music Composer Be Good or Be Gone (20…" at bounding box center [207, 228] width 201 height 25
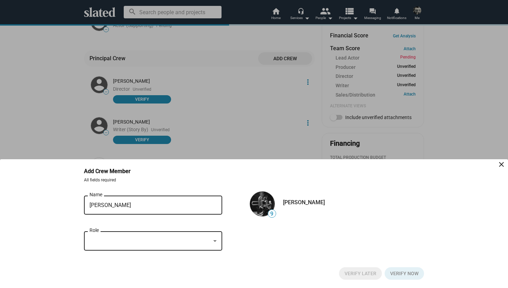
click at [135, 242] on div at bounding box center [150, 240] width 121 height 7
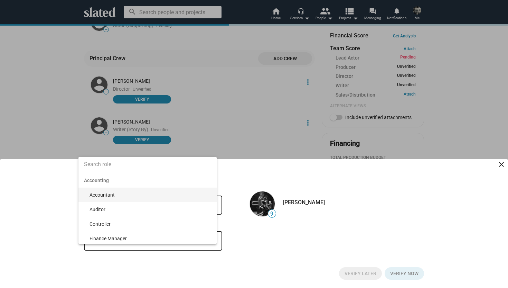
click at [116, 167] on input at bounding box center [147, 164] width 138 height 17
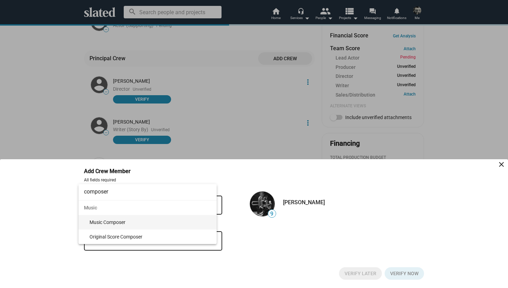
type input "composer"
click at [106, 220] on span "Music Composer" at bounding box center [151, 222] width 122 height 15
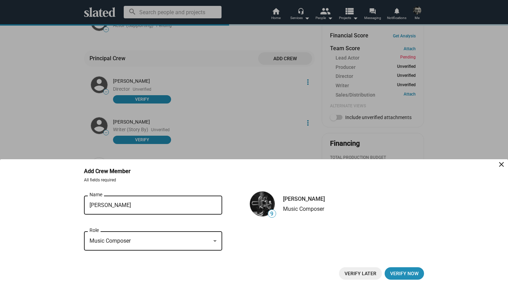
click at [109, 236] on div "Music Composer Role" at bounding box center [153, 239] width 127 height 20
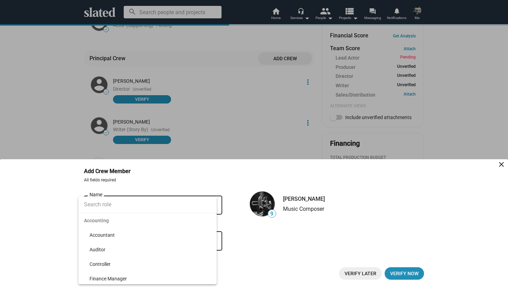
click at [116, 203] on input at bounding box center [147, 204] width 138 height 17
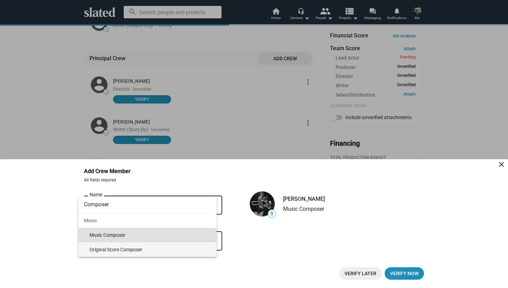
type input "Composer"
click at [110, 248] on span "Original Score Composer" at bounding box center [151, 249] width 122 height 15
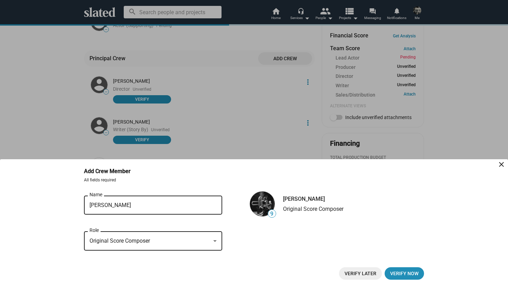
click at [365, 273] on span "Verify Later" at bounding box center [361, 273] width 32 height 12
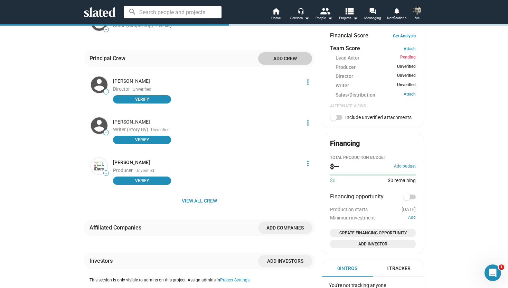
click at [467, 209] on div "check Create Project add Create Opportunities check Activate Project lock Match…" at bounding box center [254, 49] width 508 height 578
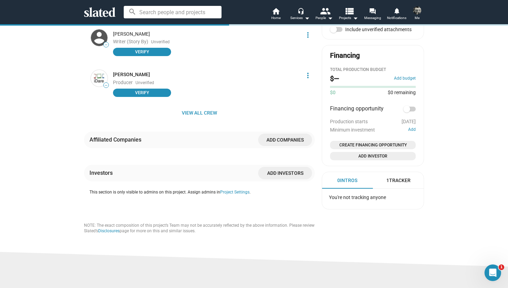
scroll to position [359, 0]
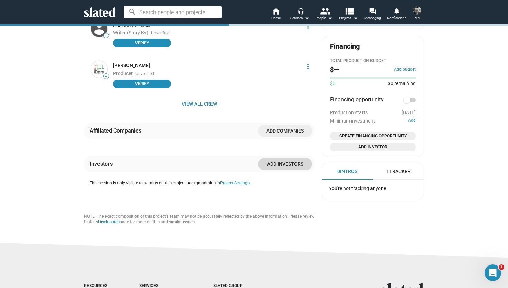
click at [290, 164] on span "Add investors" at bounding box center [285, 164] width 43 height 12
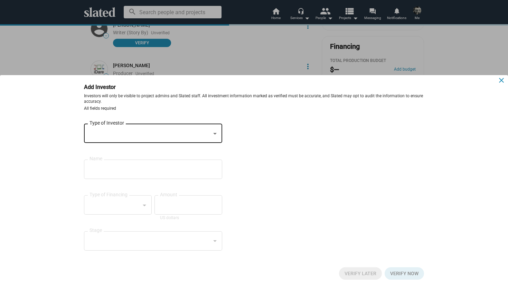
click at [501, 79] on mat-icon "close" at bounding box center [501, 80] width 8 height 8
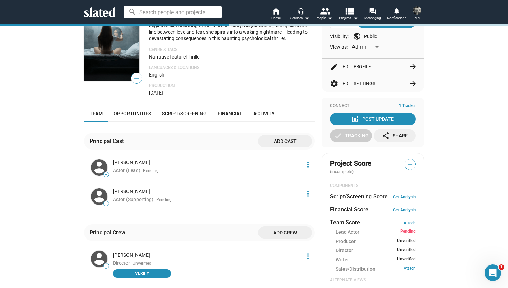
scroll to position [58, 0]
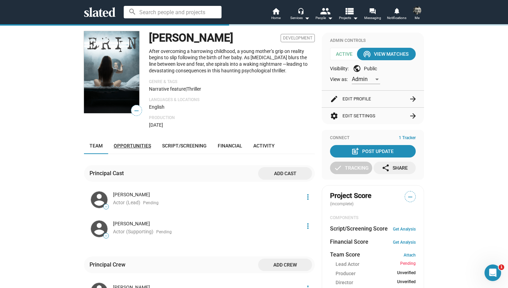
click at [137, 148] on span "Opportunities" at bounding box center [132, 146] width 37 height 6
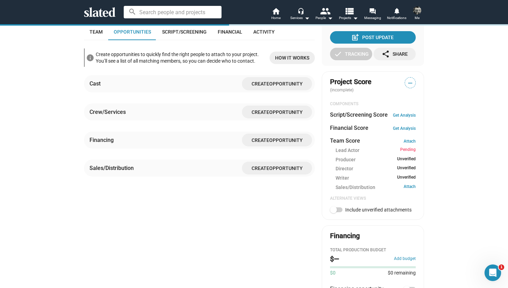
scroll to position [172, 0]
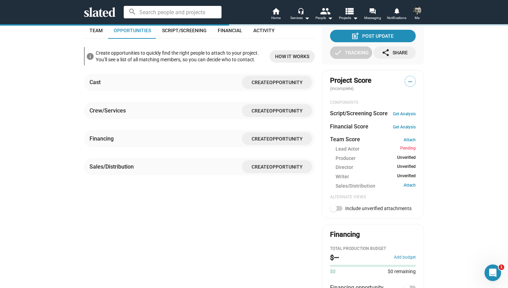
click at [274, 84] on span "Opportunity" at bounding box center [286, 83] width 34 height 6
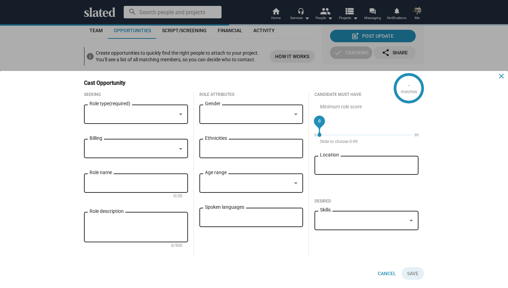
click at [501, 74] on mat-icon "close" at bounding box center [501, 76] width 8 height 8
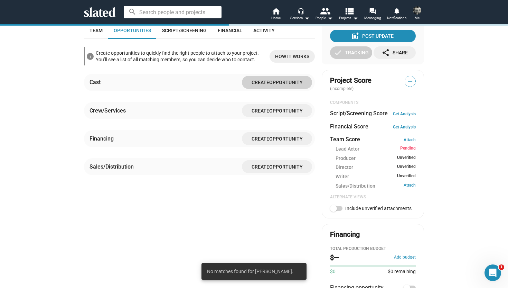
click at [254, 140] on span "Create" at bounding box center [261, 139] width 18 height 6
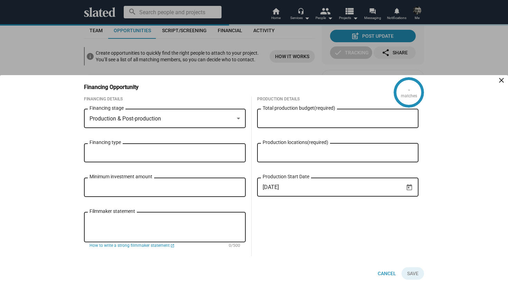
click at [212, 149] on div "Financing type" at bounding box center [165, 152] width 151 height 20
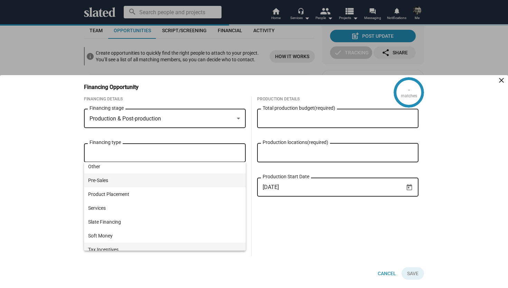
scroll to position [133, 0]
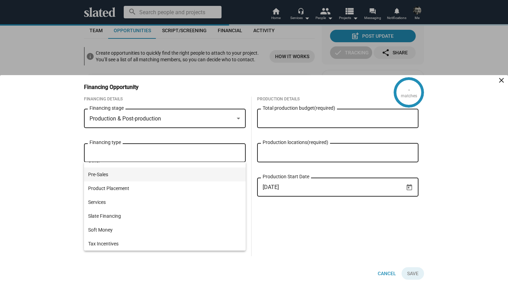
drag, startPoint x: 129, startPoint y: 213, endPoint x: 138, endPoint y: 173, distance: 40.7
click at [138, 173] on div "Crowdfunding Debt Equity Finishing Funds Gap Grants Loans Mezzanine Negative Pi…" at bounding box center [165, 139] width 162 height 221
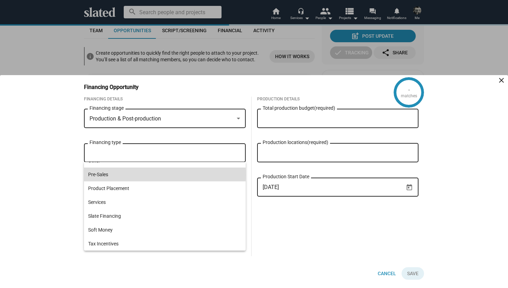
click at [102, 174] on span "Pre-Sales" at bounding box center [164, 174] width 153 height 14
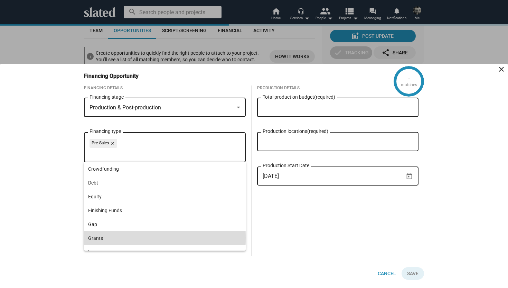
click at [95, 237] on span "Grants" at bounding box center [164, 238] width 153 height 14
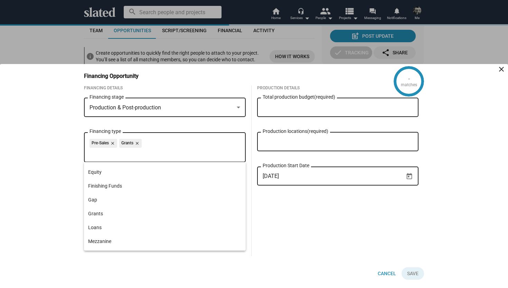
scroll to position [73, 0]
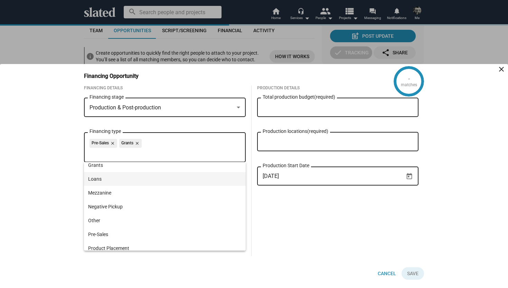
drag, startPoint x: 158, startPoint y: 171, endPoint x: 151, endPoint y: 174, distance: 7.9
click at [151, 174] on div "Crowdfunding Debt Equity Finishing Funds Gap Grants Loans Mezzanine Negative Pi…" at bounding box center [165, 199] width 162 height 221
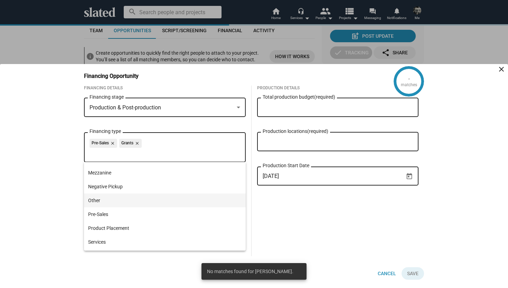
scroll to position [133, 0]
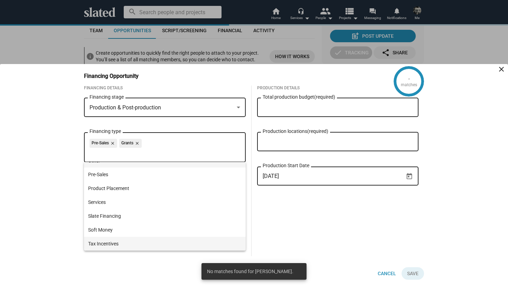
drag, startPoint x: 149, startPoint y: 218, endPoint x: 148, endPoint y: 238, distance: 20.1
click at [148, 238] on div "Crowdfunding Debt Equity Finishing Funds Gap Grants Loans Mezzanine Negative Pi…" at bounding box center [165, 139] width 162 height 221
click at [161, 213] on span "Slate Financing" at bounding box center [164, 216] width 153 height 14
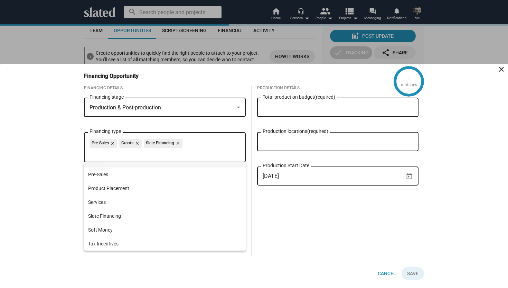
drag, startPoint x: 153, startPoint y: 170, endPoint x: 147, endPoint y: 259, distance: 89.0
click at [147, 259] on div "- matches Financing Opportunity close Financing Details Production & Post-produ…" at bounding box center [254, 144] width 508 height 288
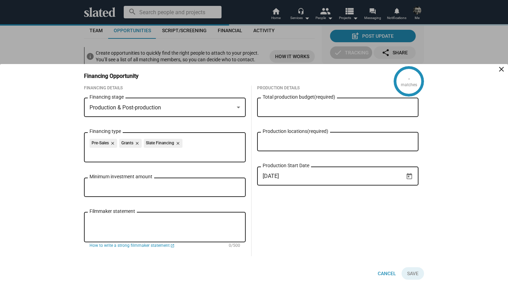
click at [163, 185] on input "Minimum investment amount" at bounding box center [165, 187] width 151 height 6
type input "$ 300,000"
click at [159, 222] on textarea "Filmmaker statement" at bounding box center [165, 227] width 151 height 19
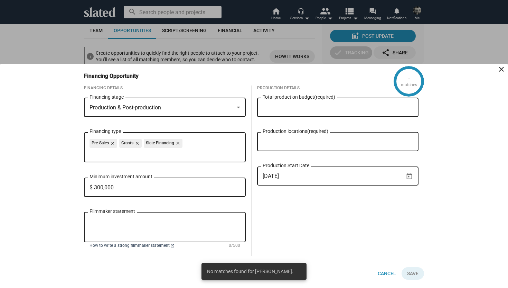
click at [120, 245] on span "How to write a strong filmmaker statement" at bounding box center [130, 246] width 80 height 6
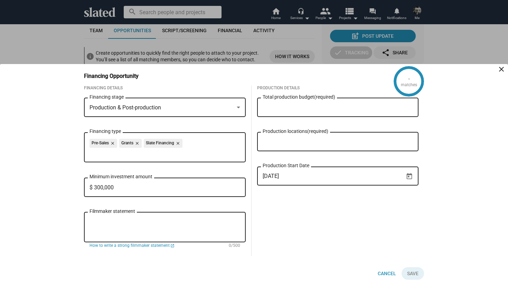
click at [306, 108] on input "Total production budget (required)" at bounding box center [338, 107] width 151 height 6
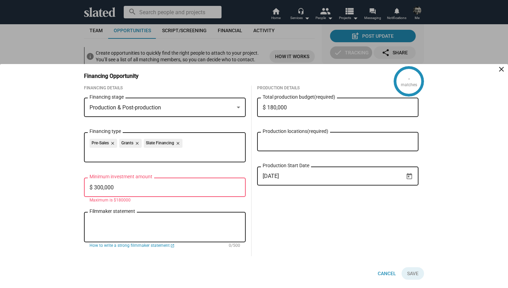
type input "$ 1,800,000"
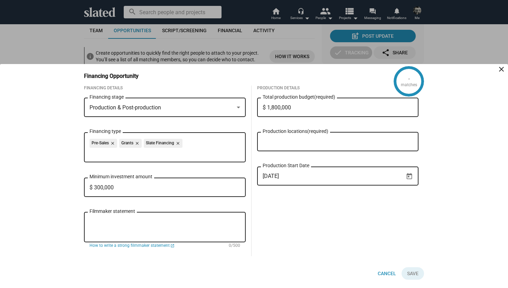
click at [311, 142] on input "Production locations (required)" at bounding box center [339, 142] width 151 height 6
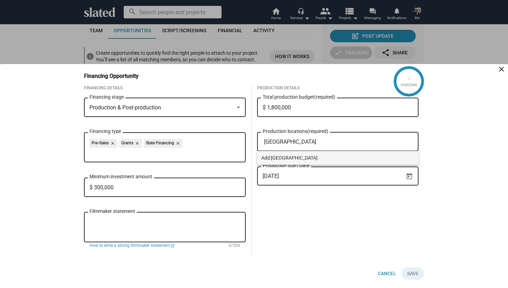
type input "[GEOGRAPHIC_DATA]"
click at [310, 159] on span "Add: Ireland" at bounding box center [337, 158] width 153 height 14
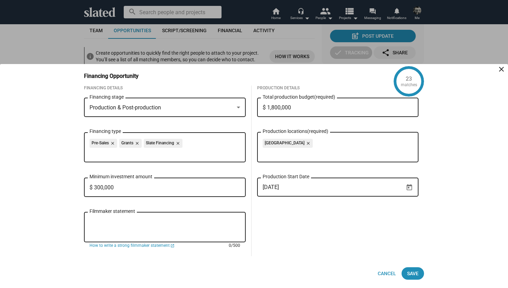
click at [179, 221] on textarea "Filmmaker statement" at bounding box center [165, 227] width 151 height 19
click at [116, 223] on textarea "Filmmaker statement" at bounding box center [165, 227] width 151 height 19
paste textarea "ERIN is a deeply personal and socially resonant story that reflects our commitm…"
type textarea "ERIN is a deeply personal and socially resonant story that reflects our commitm…"
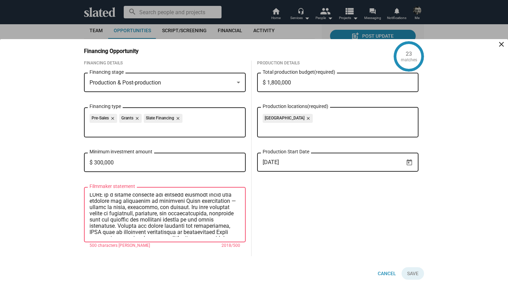
scroll to position [0, 0]
drag, startPoint x: 237, startPoint y: 235, endPoint x: 83, endPoint y: 173, distance: 166.1
click at [83, 173] on div "Financing Details Production & Post-production Financing stage Pre-Sales close …" at bounding box center [164, 157] width 173 height 195
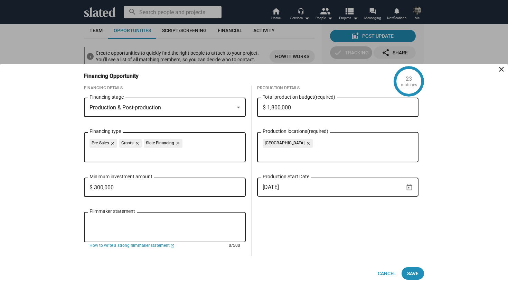
click at [101, 223] on textarea "Filmmaker statement" at bounding box center [165, 227] width 151 height 19
paste textarea "ERIN is a powerful Irish story of resilience and identity. 30% of the budget wi…"
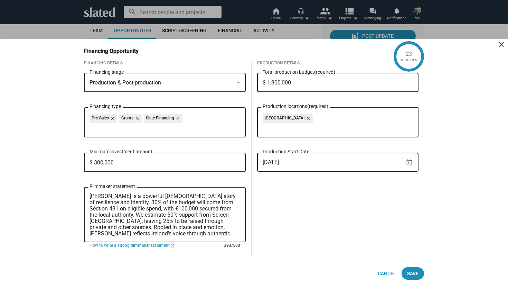
drag, startPoint x: 187, startPoint y: 234, endPoint x: 87, endPoint y: 191, distance: 108.9
click at [87, 191] on div "ERIN is a powerful Irish story of resilience and identity. 30% of the budget wi…" at bounding box center [165, 214] width 162 height 56
paste textarea "Thirty percent of the budget will come from Section 481 on eligible spend, with…"
type textarea "ERIN is a powerful Irish story of resilience and identity. Thirty percent of th…"
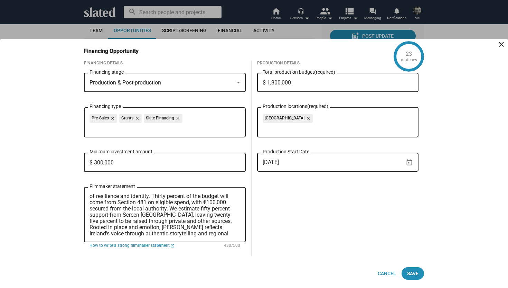
click at [215, 265] on div "Financing Details Production & Post-production Financing stage Pre-Sales close …" at bounding box center [251, 163] width 346 height 206
click at [414, 274] on span "Save" at bounding box center [412, 273] width 11 height 12
checkbox input "true"
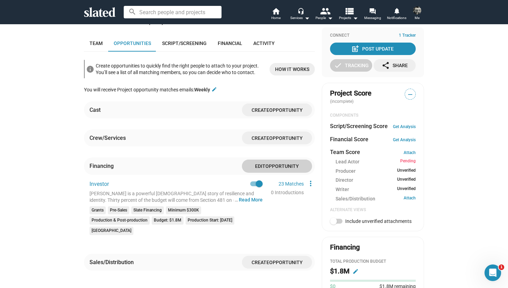
scroll to position [158, 0]
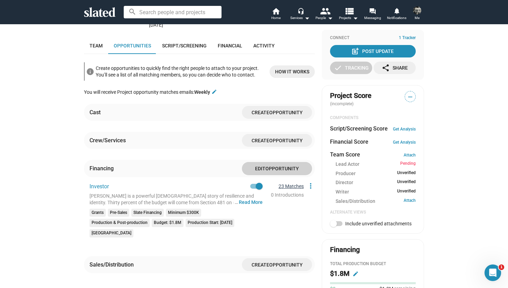
click at [294, 187] on link "23 Matches" at bounding box center [291, 186] width 25 height 6
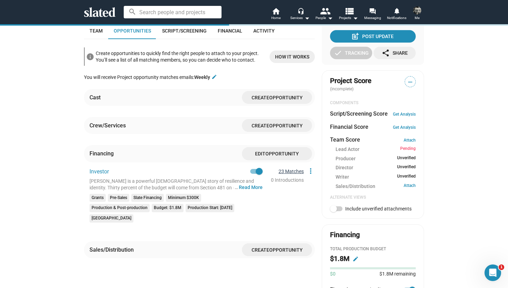
scroll to position [172, 0]
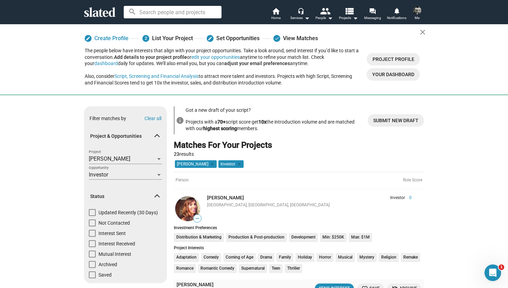
click at [313, 188] on div "Person Role Score" at bounding box center [299, 180] width 250 height 18
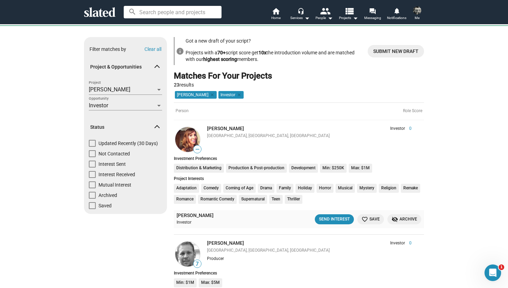
scroll to position [55, 0]
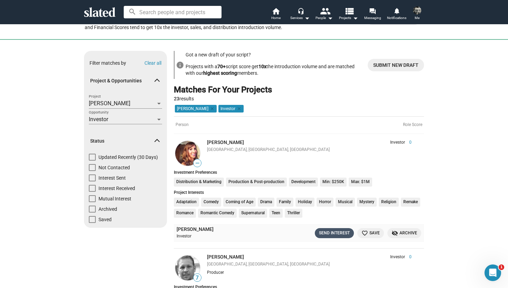
click at [334, 233] on div "Send Interest" at bounding box center [334, 232] width 31 height 7
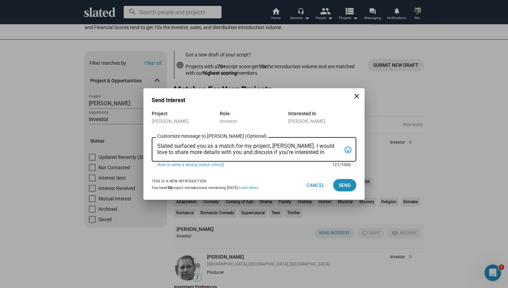
drag, startPoint x: 331, startPoint y: 154, endPoint x: 152, endPoint y: 141, distance: 179.1
click at [152, 141] on div "Slated surfaced you as a match for my project, ERIN. I would love to share more…" at bounding box center [254, 148] width 205 height 26
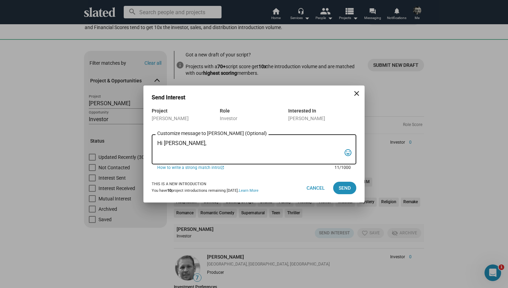
paste textarea "ERIN is a feature film with strong market potential, combining an emotionally e…"
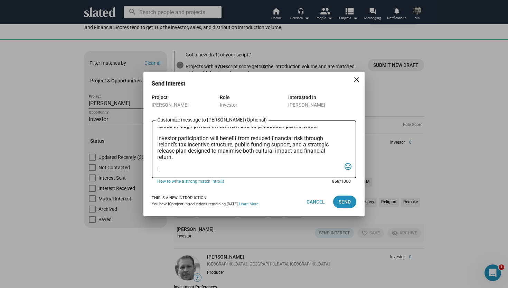
scroll to position [91, 0]
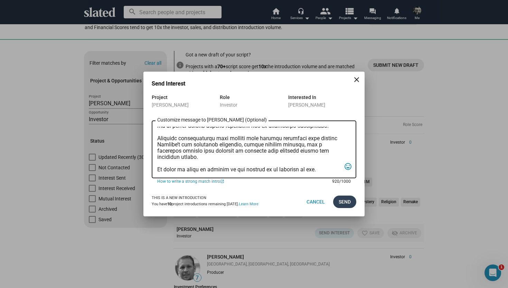
type textarea "Hi Jennifer, ERIN is a feature film with strong market potential, combining an …"
click at [348, 200] on span "Send" at bounding box center [345, 201] width 12 height 12
drag, startPoint x: 326, startPoint y: 78, endPoint x: 327, endPoint y: 109, distance: 30.1
click at [327, 108] on mat-dialog-container "Send Interest close Project ERIN Role Investor Interested In Jennifer Bozell Cu…" at bounding box center [253, 144] width 221 height 144
click at [333, 95] on div "Interested In" at bounding box center [322, 97] width 68 height 8
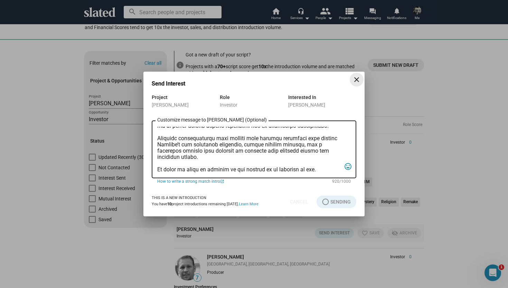
click at [356, 79] on mat-icon "close" at bounding box center [357, 79] width 8 height 8
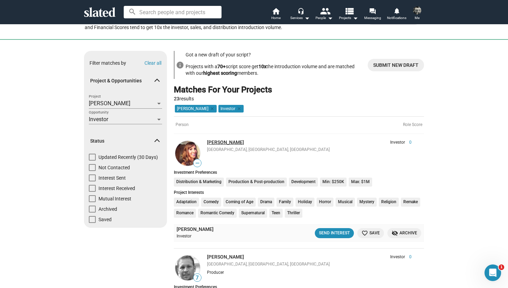
click at [225, 142] on link "[PERSON_NAME]" at bounding box center [225, 142] width 37 height 6
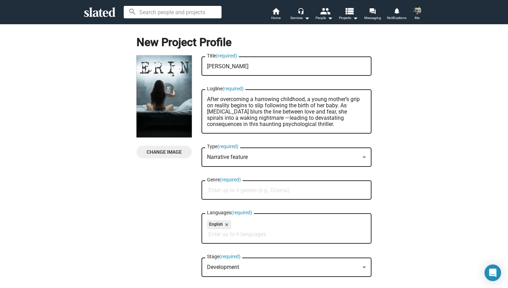
click at [414, 126] on div "New Project Profile Change Image Change Image [PERSON_NAME] Title (required) Af…" at bounding box center [254, 190] width 516 height 332
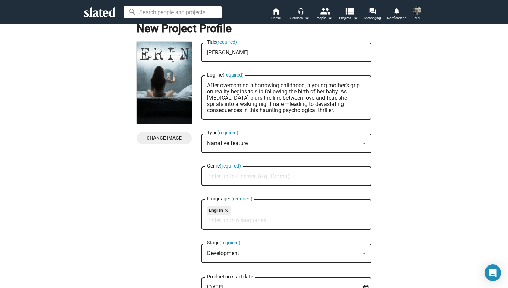
scroll to position [28, 0]
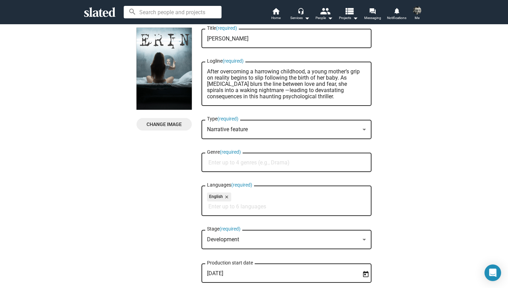
click at [245, 161] on input "Genre (required)" at bounding box center [287, 162] width 159 height 6
click at [405, 211] on div "New Project Profile Change Image Change Image [PERSON_NAME] Title (required) Af…" at bounding box center [254, 162] width 516 height 332
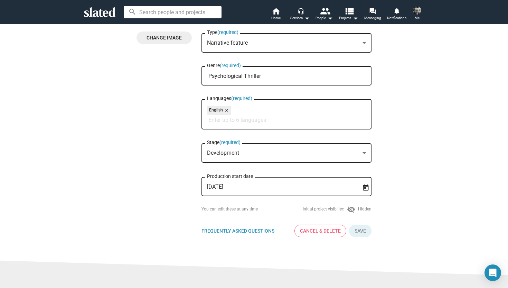
scroll to position [124, 0]
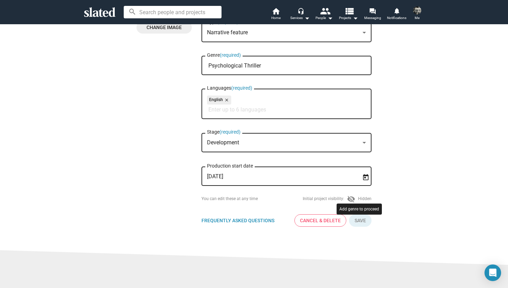
click at [365, 222] on button "Click here to validate form" at bounding box center [360, 220] width 22 height 12
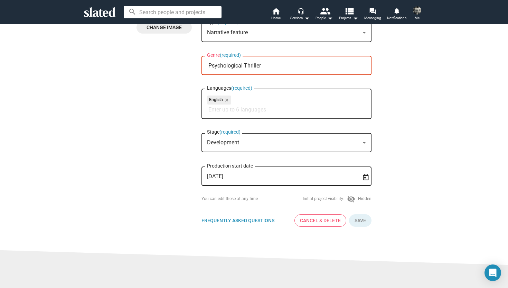
click at [270, 70] on div "Psychological Thriller Genre (required)" at bounding box center [286, 65] width 159 height 20
type input "P"
click at [256, 67] on input "Genre (required)" at bounding box center [287, 66] width 159 height 6
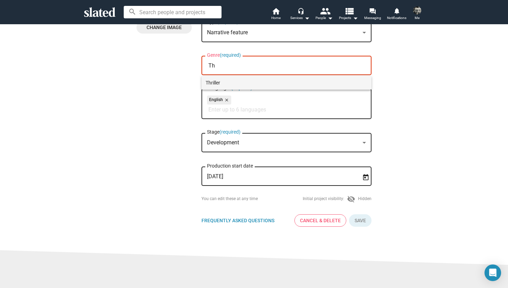
type input "Th"
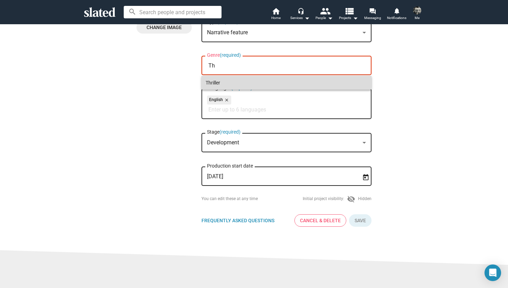
click at [243, 84] on span "Thriller" at bounding box center [287, 83] width 162 height 14
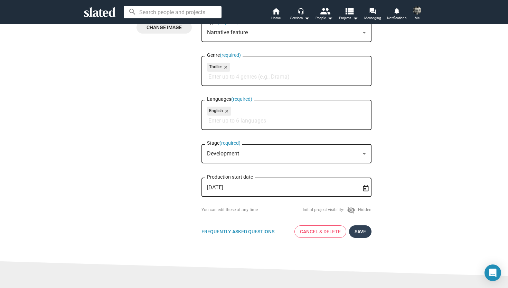
click at [364, 232] on span "Save" at bounding box center [360, 231] width 11 height 12
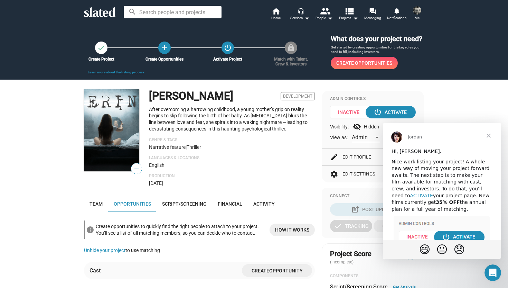
click at [433, 193] on link "ACTIVATE" at bounding box center [421, 196] width 23 height 6
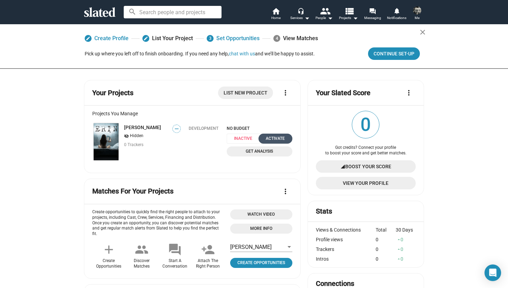
click at [281, 139] on div "Activate" at bounding box center [276, 138] width 26 height 7
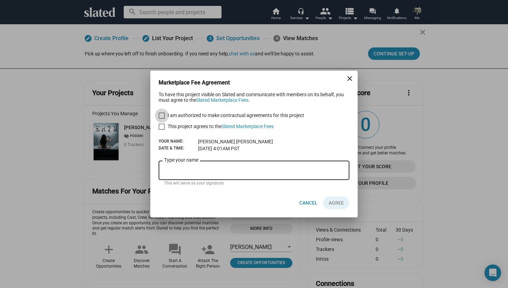
click at [162, 116] on span at bounding box center [162, 115] width 6 height 6
click at [162, 119] on input "I am authorized to make contractual agreements for this project" at bounding box center [161, 119] width 0 height 0
checkbox input "true"
click at [243, 127] on link "Slated Marketplace Fees" at bounding box center [248, 126] width 52 height 6
click at [163, 127] on span at bounding box center [162, 126] width 6 height 6
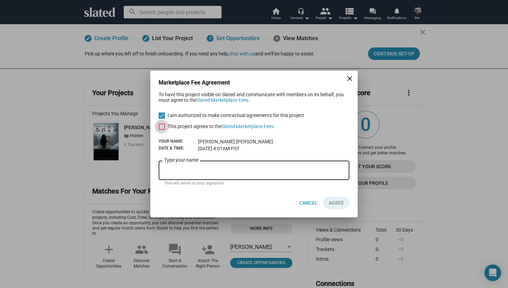
click at [162, 130] on input "This project agrees to the Slated Marketplace Fees" at bounding box center [161, 130] width 0 height 0
checkbox input "true"
click at [213, 172] on input "Type your name" at bounding box center [254, 170] width 180 height 6
type input "Dave Byrne"
click at [339, 204] on span "AGREE" at bounding box center [336, 202] width 15 height 12
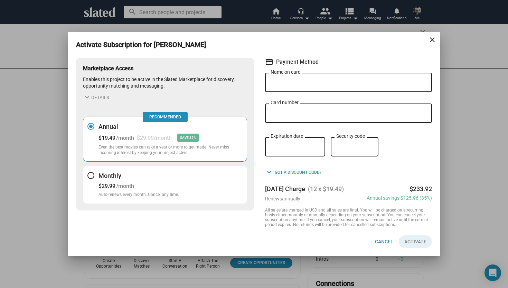
click at [119, 180] on div "Monthly $29.99 /month Auto-renews every month. Cancel any time." at bounding box center [138, 184] width 81 height 26
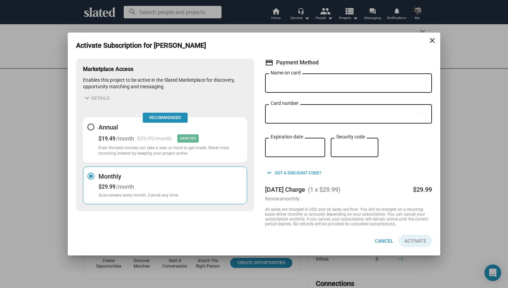
click at [311, 85] on input "Name on card" at bounding box center [349, 83] width 156 height 6
type input "[PERSON_NAME]"
click at [419, 240] on span "Activate" at bounding box center [415, 240] width 22 height 12
click at [420, 243] on span "Activate" at bounding box center [415, 240] width 22 height 12
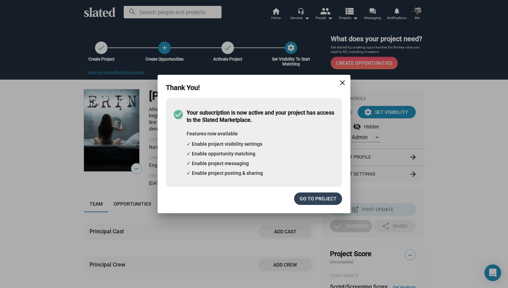
click at [319, 199] on span "Go to project" at bounding box center [318, 198] width 37 height 12
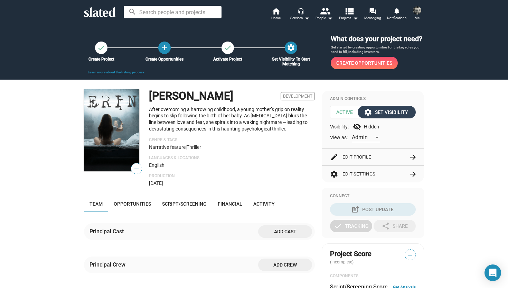
click at [392, 115] on div "settings Set Visibility" at bounding box center [386, 112] width 43 height 12
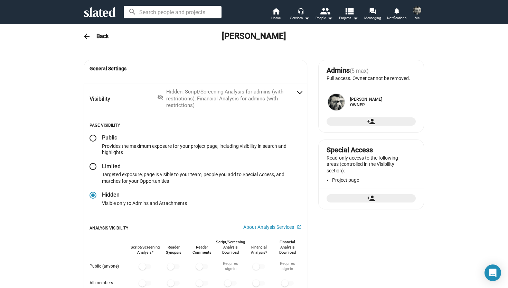
radio input "false"
radio input "true"
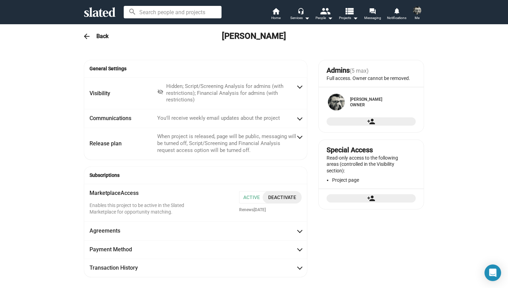
scroll to position [28, 0]
click at [447, 100] on div "General Settings Visibility visibility_off Hidden; Script/Screening Analysis fo…" at bounding box center [254, 171] width 508 height 244
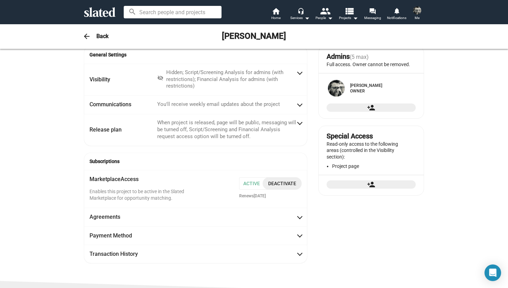
scroll to position [0, 0]
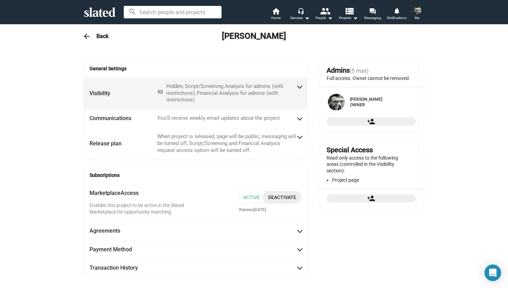
click at [300, 85] on span at bounding box center [300, 86] width 4 height 7
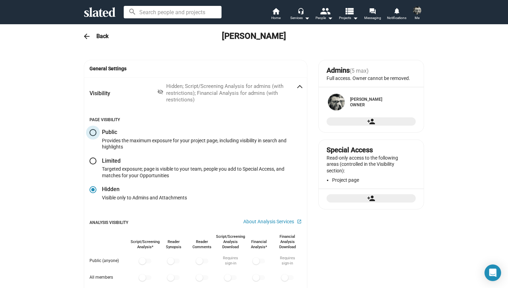
click at [94, 131] on span at bounding box center [93, 132] width 7 height 7
click at [94, 131] on input "radio" at bounding box center [93, 132] width 7 height 7
radio input "true"
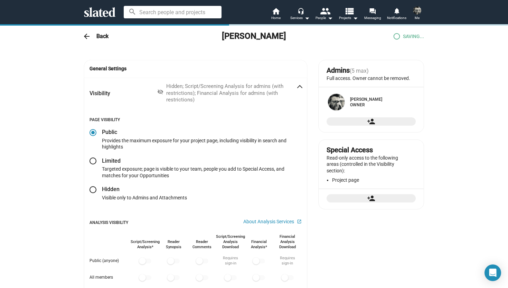
checkbox input "true"
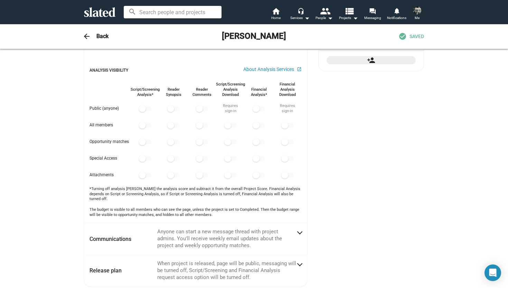
scroll to position [138, 0]
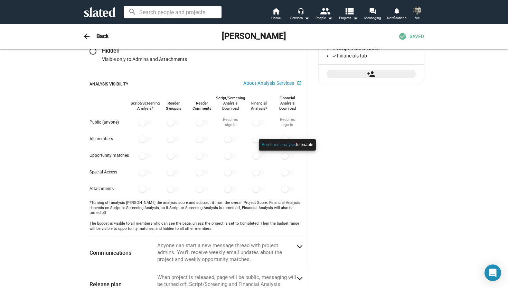
click at [257, 140] on div at bounding box center [287, 151] width 60 height 29
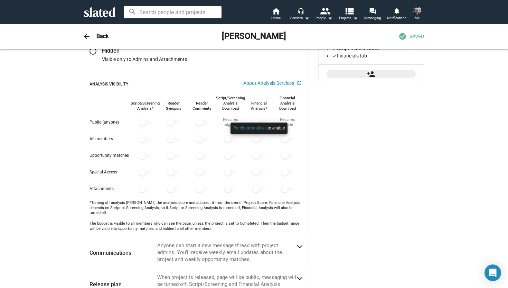
click at [257, 139] on div at bounding box center [259, 135] width 60 height 29
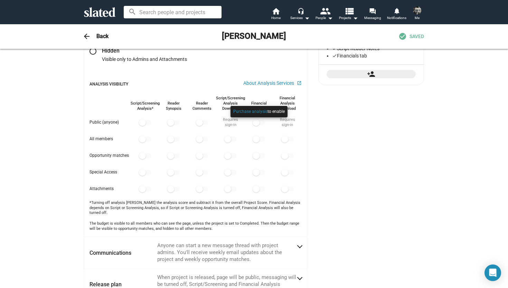
click at [256, 122] on div at bounding box center [259, 118] width 60 height 29
click at [330, 157] on div "Admins (5 max) Full access. Owner cannot be removed. David Byrne Owner person_a…" at bounding box center [371, 170] width 106 height 496
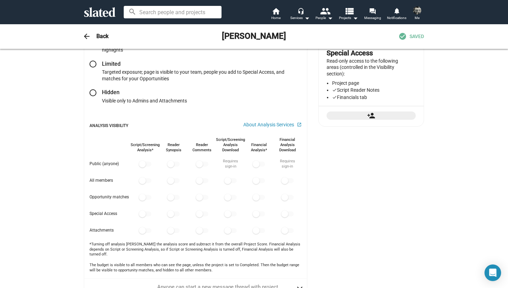
scroll to position [83, 0]
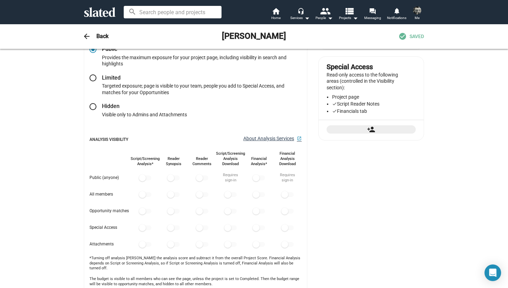
click at [281, 140] on span "About Analysis Services" at bounding box center [268, 138] width 51 height 7
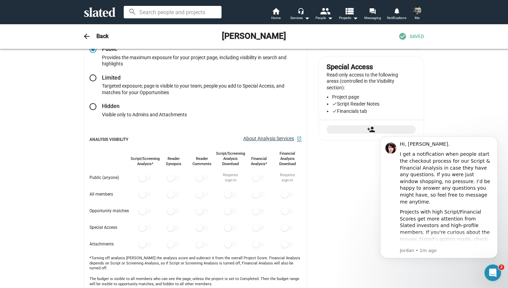
scroll to position [0, 0]
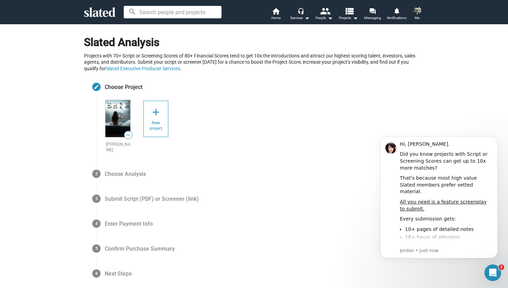
click at [267, 198] on mat-step-header "3 Submit Script (PDF) or Screener (link)" at bounding box center [254, 198] width 340 height 25
click at [115, 269] on span "Next Steps" at bounding box center [118, 273] width 27 height 8
click at [118, 244] on span "Confirm Purchase Summary" at bounding box center [140, 248] width 70 height 8
click at [123, 219] on span "Enter Payment Info" at bounding box center [129, 223] width 48 height 8
click at [130, 194] on span "Submit Script (PDF) or Screener (link)" at bounding box center [152, 198] width 94 height 8
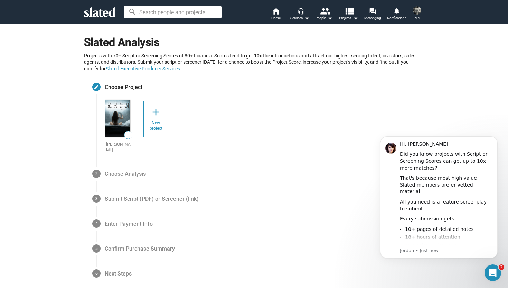
click at [126, 169] on span "Choose Analysis" at bounding box center [125, 173] width 41 height 8
click at [480, 215] on div "Every submission gets:" at bounding box center [446, 218] width 93 height 7
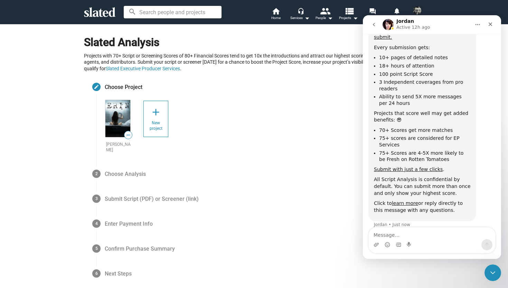
scroll to position [106, 0]
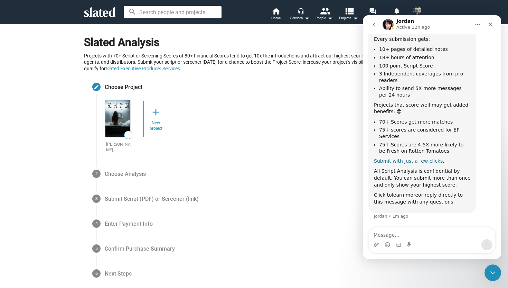
click at [423, 162] on link "Submit with just a few clicks" at bounding box center [408, 161] width 69 height 6
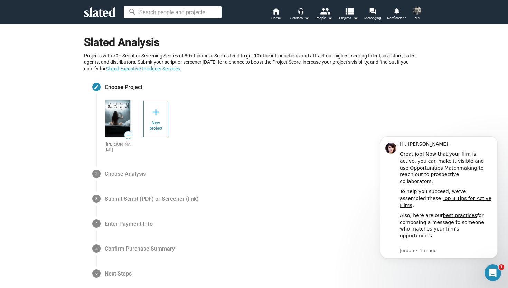
click at [331, 170] on mat-step-header "2 Choose Analysis" at bounding box center [254, 173] width 340 height 25
click at [277, 18] on span "Home" at bounding box center [275, 18] width 9 height 8
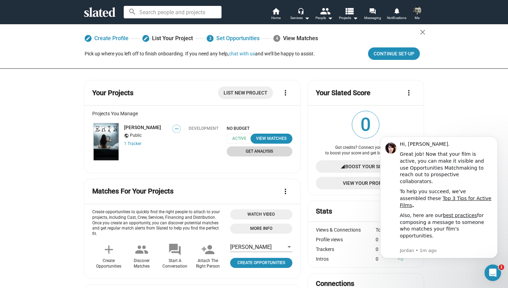
click at [252, 151] on span "Get Analysis" at bounding box center [259, 151] width 57 height 7
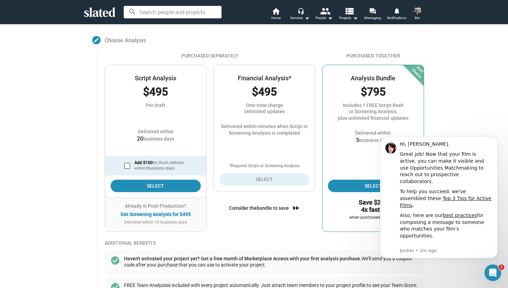
scroll to position [75, 0]
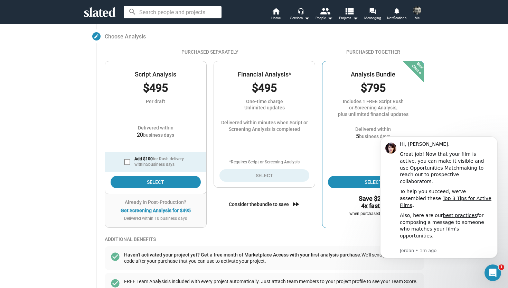
click at [462, 120] on div "Slated Analysis Projects with 70+ Script or Screening Scores of 80+ Financial S…" at bounding box center [254, 188] width 508 height 479
click at [497, 136] on button "Dismiss notification" at bounding box center [495, 138] width 9 height 9
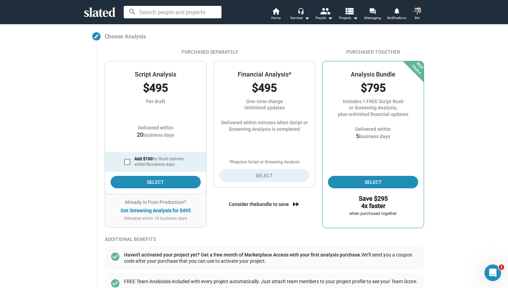
click at [468, 139] on div "Slated Analysis Projects with 70+ Script or Screening Scores of 80+ Financial S…" at bounding box center [254, 188] width 508 height 479
click at [276, 14] on span "Home" at bounding box center [275, 18] width 9 height 8
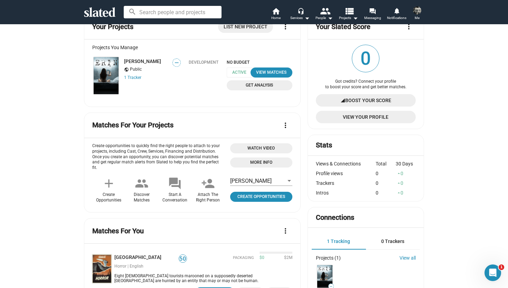
scroll to position [69, 0]
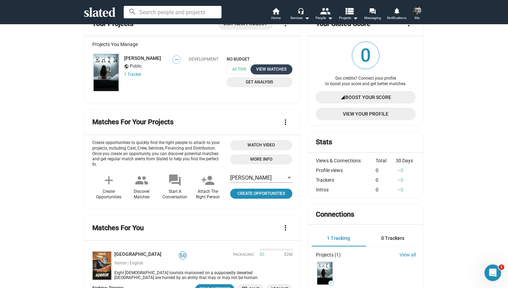
click at [278, 66] on div "View Matches" at bounding box center [272, 69] width 34 height 7
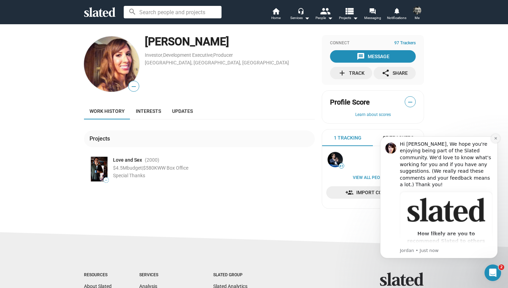
click at [496, 138] on icon "Dismiss notification" at bounding box center [495, 138] width 2 height 2
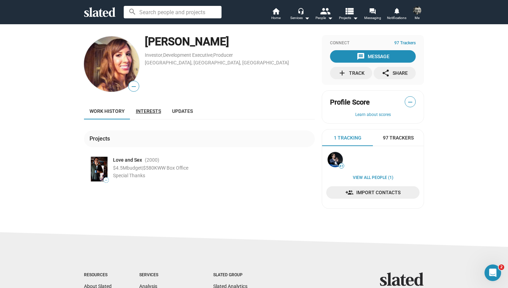
click at [152, 111] on span "Interests" at bounding box center [148, 111] width 25 height 6
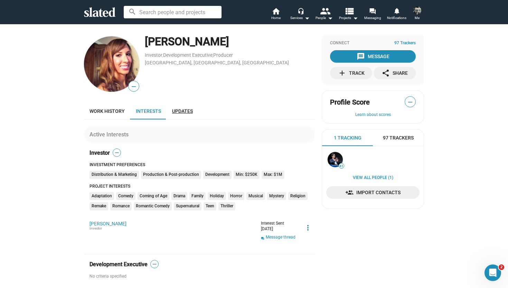
click at [180, 110] on span "Updates" at bounding box center [182, 111] width 21 height 6
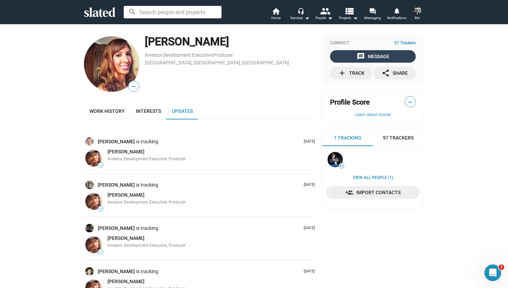
click at [381, 54] on div "message Message" at bounding box center [373, 56] width 33 height 12
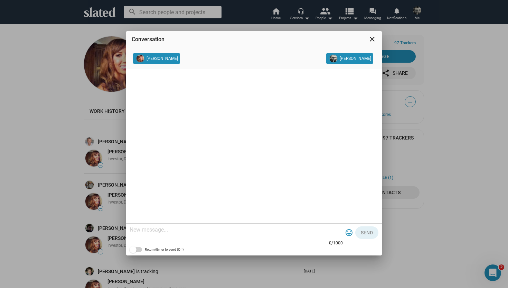
click at [247, 226] on div at bounding box center [236, 230] width 213 height 20
paste textarea "[PERSON_NAME] is a feature film with strong market potential, combining an emot…"
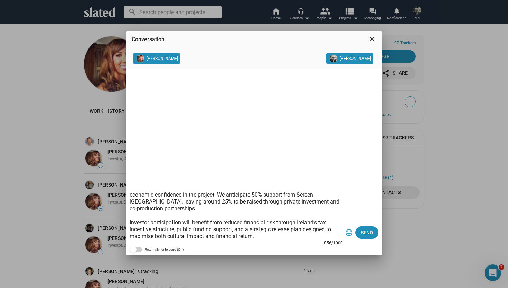
click at [131, 194] on textarea "[PERSON_NAME] is a feature film with strong market potential, combining an emot…" at bounding box center [236, 215] width 213 height 48
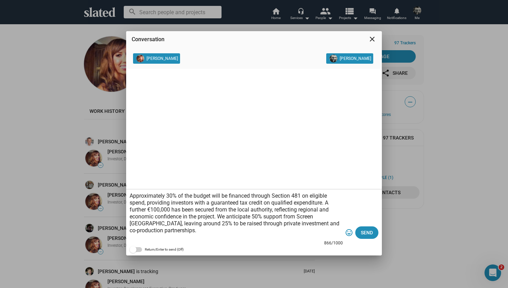
scroll to position [76, 0]
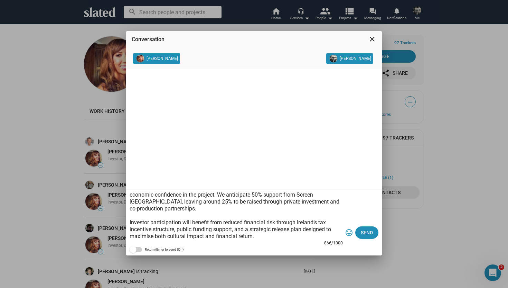
drag, startPoint x: 334, startPoint y: 228, endPoint x: 332, endPoint y: 257, distance: 28.7
click at [332, 257] on div "Conversation close [PERSON_NAME] [PERSON_NAME] 866/1000 tag_faces Send Return/E…" at bounding box center [254, 152] width 256 height 242
click at [274, 238] on textarea "Hi [PERSON_NAME] [PERSON_NAME] is a feature film with strong market potential, …" at bounding box center [236, 215] width 213 height 48
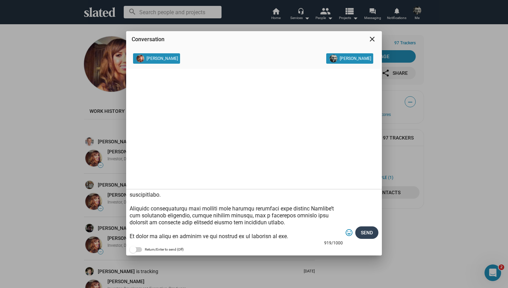
type textarea "Lo Ipsumdol SITA co a elitsed doei temp incidi utlabo etdolorem, aliquaeni ad m…"
click at [374, 234] on button "Send" at bounding box center [366, 232] width 23 height 12
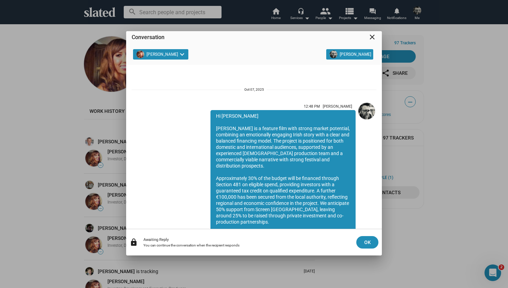
scroll to position [60, 0]
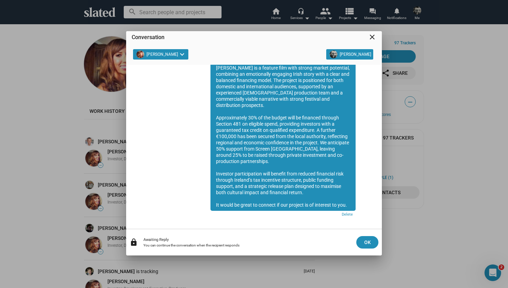
click at [372, 35] on mat-icon "close" at bounding box center [372, 37] width 8 height 8
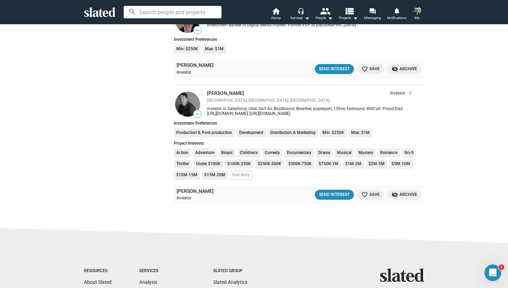
scroll to position [401, 0]
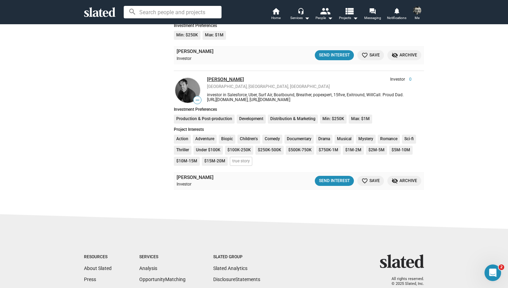
click at [218, 79] on link "[PERSON_NAME]" at bounding box center [225, 79] width 37 height 6
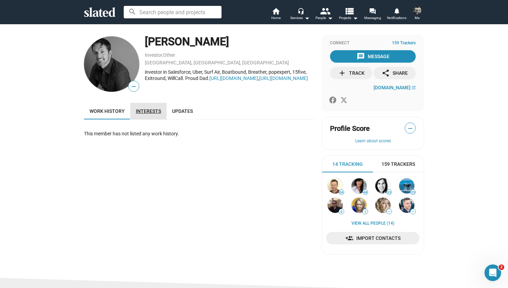
click at [152, 109] on span "Interests" at bounding box center [148, 111] width 25 height 6
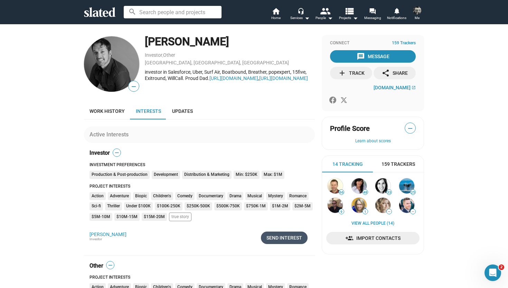
click at [286, 239] on div "Send Interest" at bounding box center [284, 237] width 36 height 12
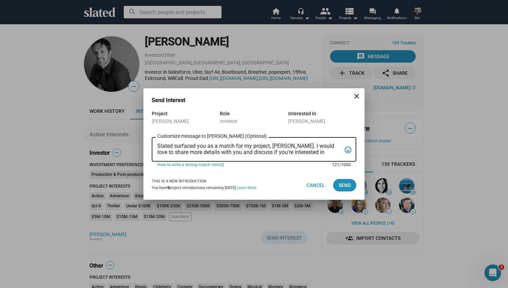
drag, startPoint x: 332, startPoint y: 154, endPoint x: 139, endPoint y: 142, distance: 193.2
click at [139, 142] on div "Send Interest close Project ERIN Role Investor Interested In Mike Walsh Slated …" at bounding box center [254, 144] width 508 height 288
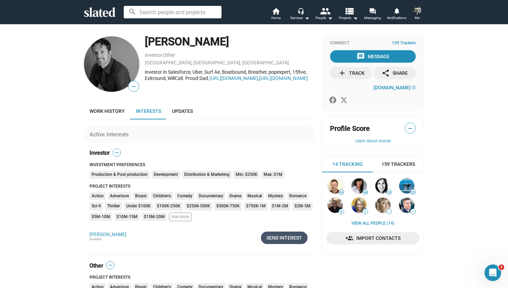
click at [274, 237] on div "Send Interest" at bounding box center [284, 237] width 36 height 12
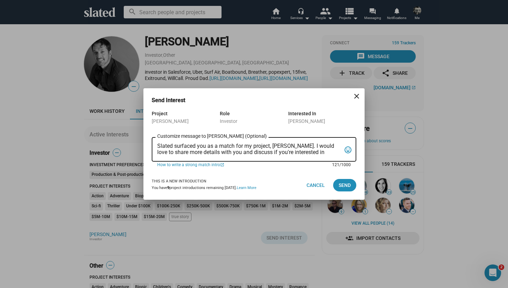
drag, startPoint x: 333, startPoint y: 154, endPoint x: 139, endPoint y: 142, distance: 194.2
click at [139, 142] on div "Send Interest close Project ERIN Role Investor Interested In Mike Walsh Slated …" at bounding box center [254, 144] width 508 height 288
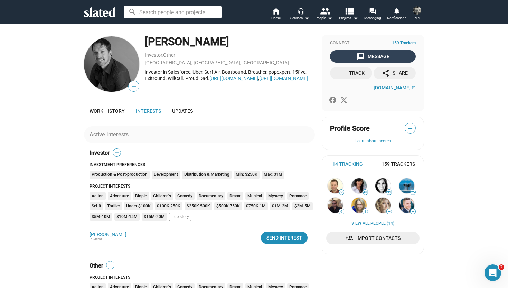
click at [375, 56] on div "message Message" at bounding box center [373, 56] width 33 height 12
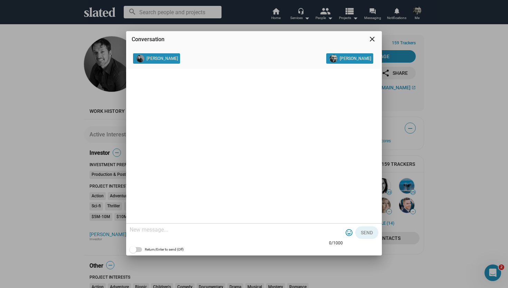
click at [227, 228] on textarea at bounding box center [236, 229] width 213 height 7
paste textarea "ERIN is a feature film with strong market potential, combining an emotionally e…"
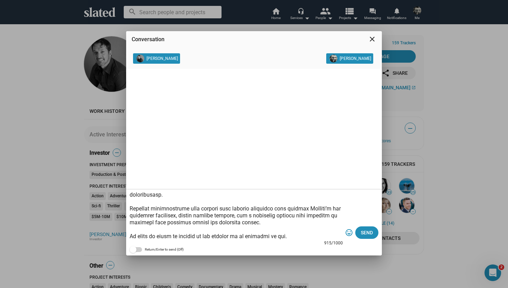
scroll to position [97, 0]
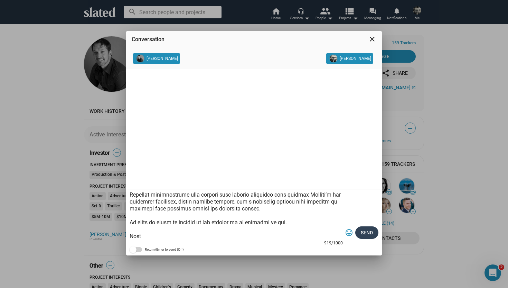
type textarea "Hi Mike ERIN is a feature film with strong market potential, combining an emoti…"
click at [372, 234] on span "Send" at bounding box center [367, 232] width 12 height 12
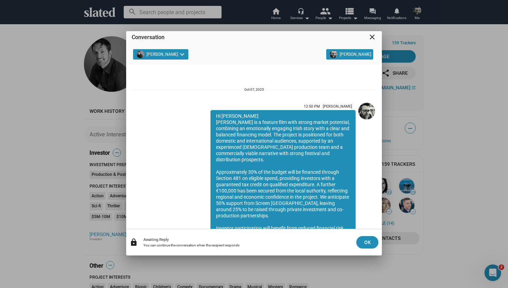
scroll to position [67, 0]
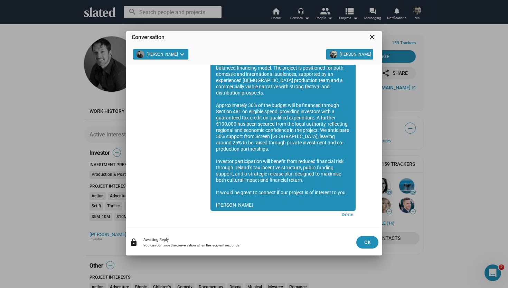
click at [372, 35] on mat-icon "close" at bounding box center [372, 37] width 8 height 8
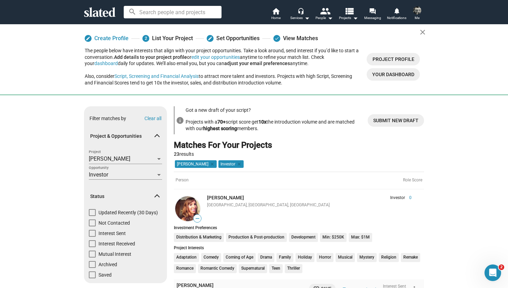
click at [330, 149] on div "Matches For Your Projects 23 results" at bounding box center [299, 149] width 250 height 18
click at [390, 122] on span "Submit new draft" at bounding box center [395, 120] width 45 height 12
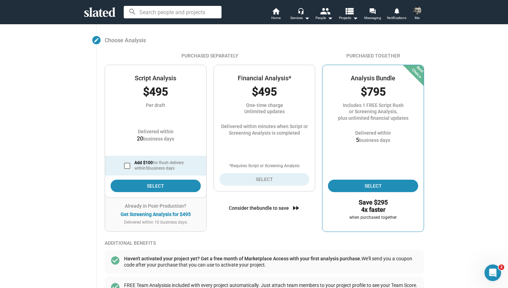
scroll to position [75, 0]
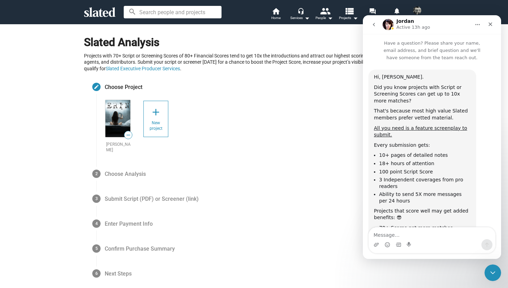
scroll to position [106, 0]
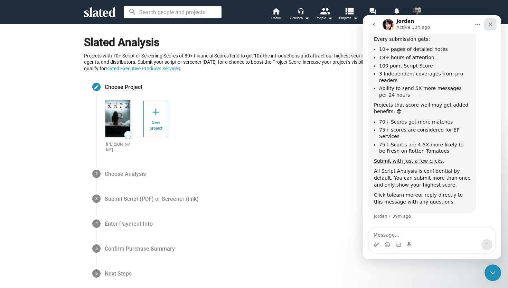
click at [491, 24] on icon "Close" at bounding box center [491, 24] width 4 height 4
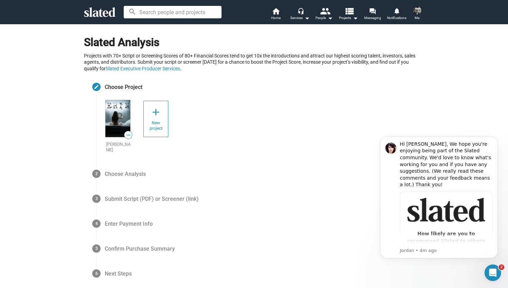
scroll to position [0, 0]
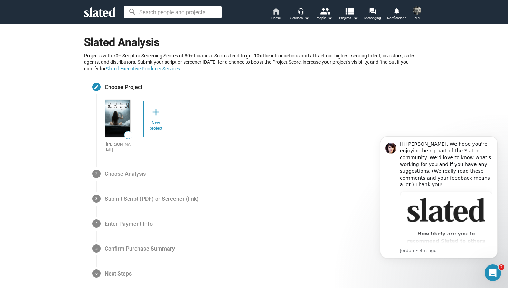
click at [276, 15] on span "Home" at bounding box center [275, 18] width 9 height 8
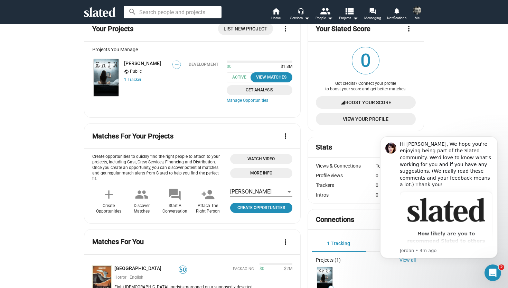
scroll to position [69, 0]
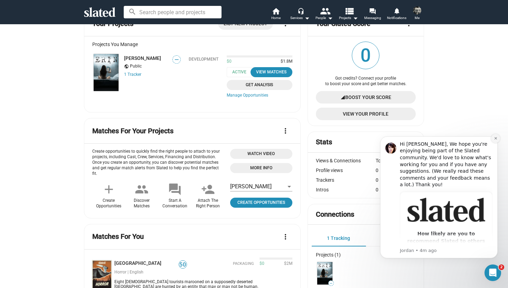
click at [496, 139] on icon "Dismiss notification" at bounding box center [495, 138] width 2 height 2
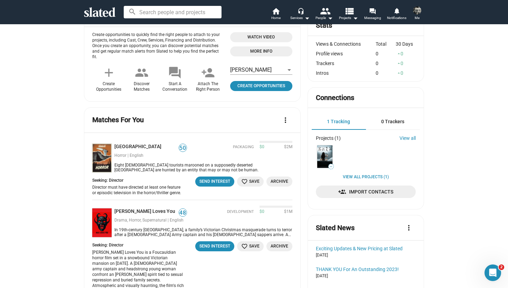
scroll to position [194, 0]
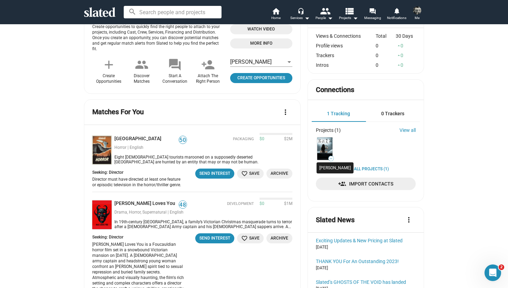
click at [326, 144] on img at bounding box center [324, 148] width 15 height 22
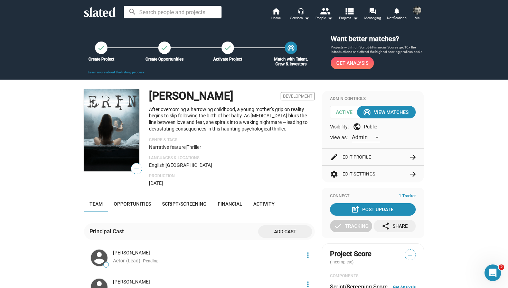
click at [305, 156] on p "Languages & Locations" at bounding box center [232, 158] width 166 height 6
click at [396, 112] on div "wifi_tethering View Matches" at bounding box center [386, 112] width 44 height 12
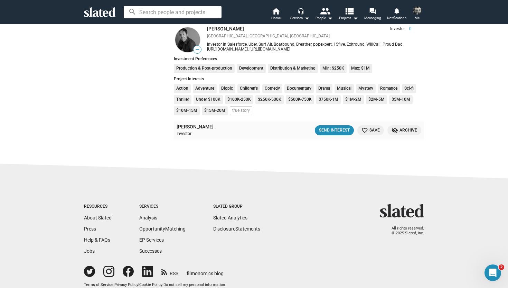
scroll to position [472, 0]
